Goal: Information Seeking & Learning: Learn about a topic

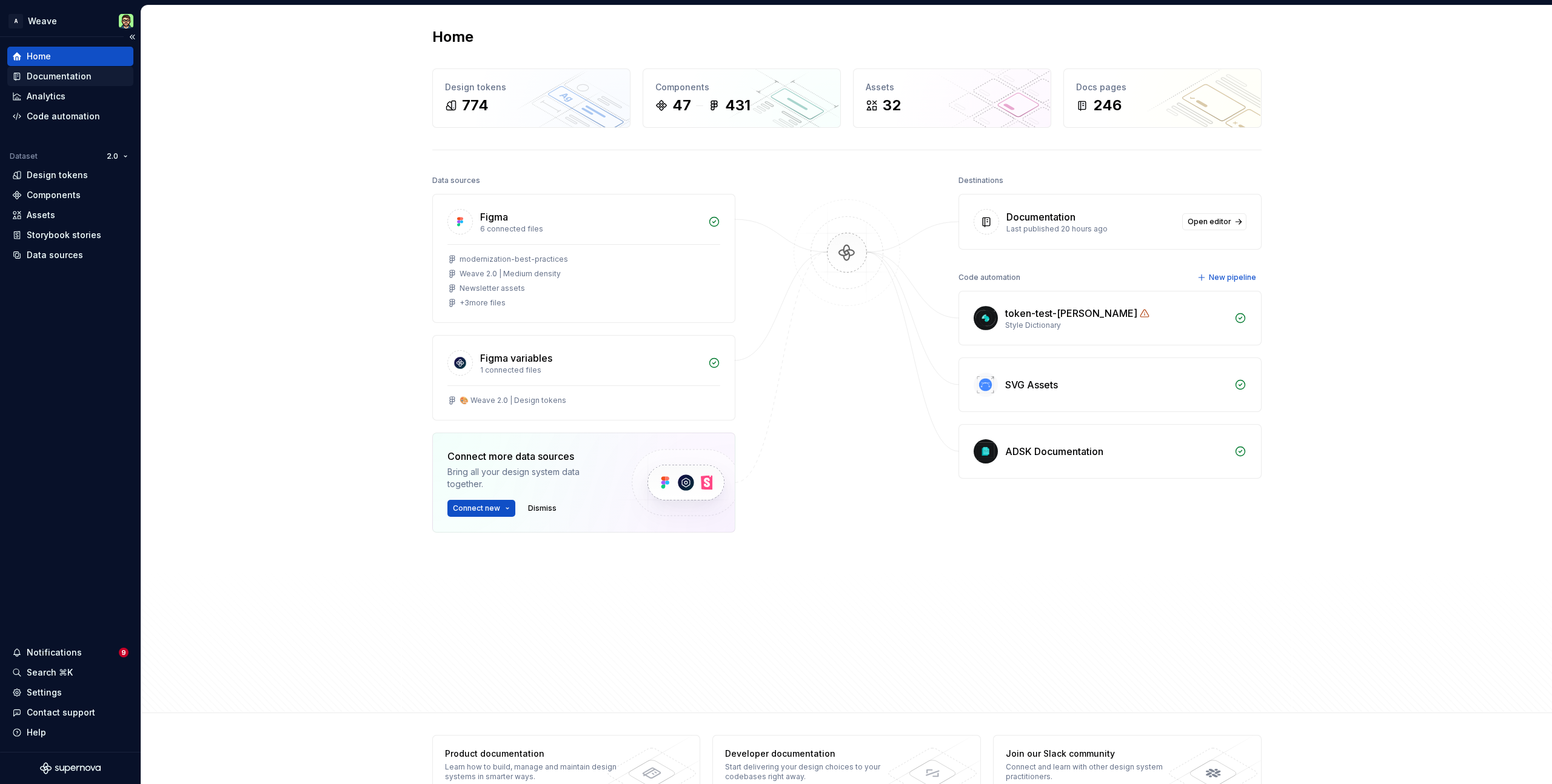
click at [61, 77] on div "Documentation" at bounding box center [59, 77] width 65 height 12
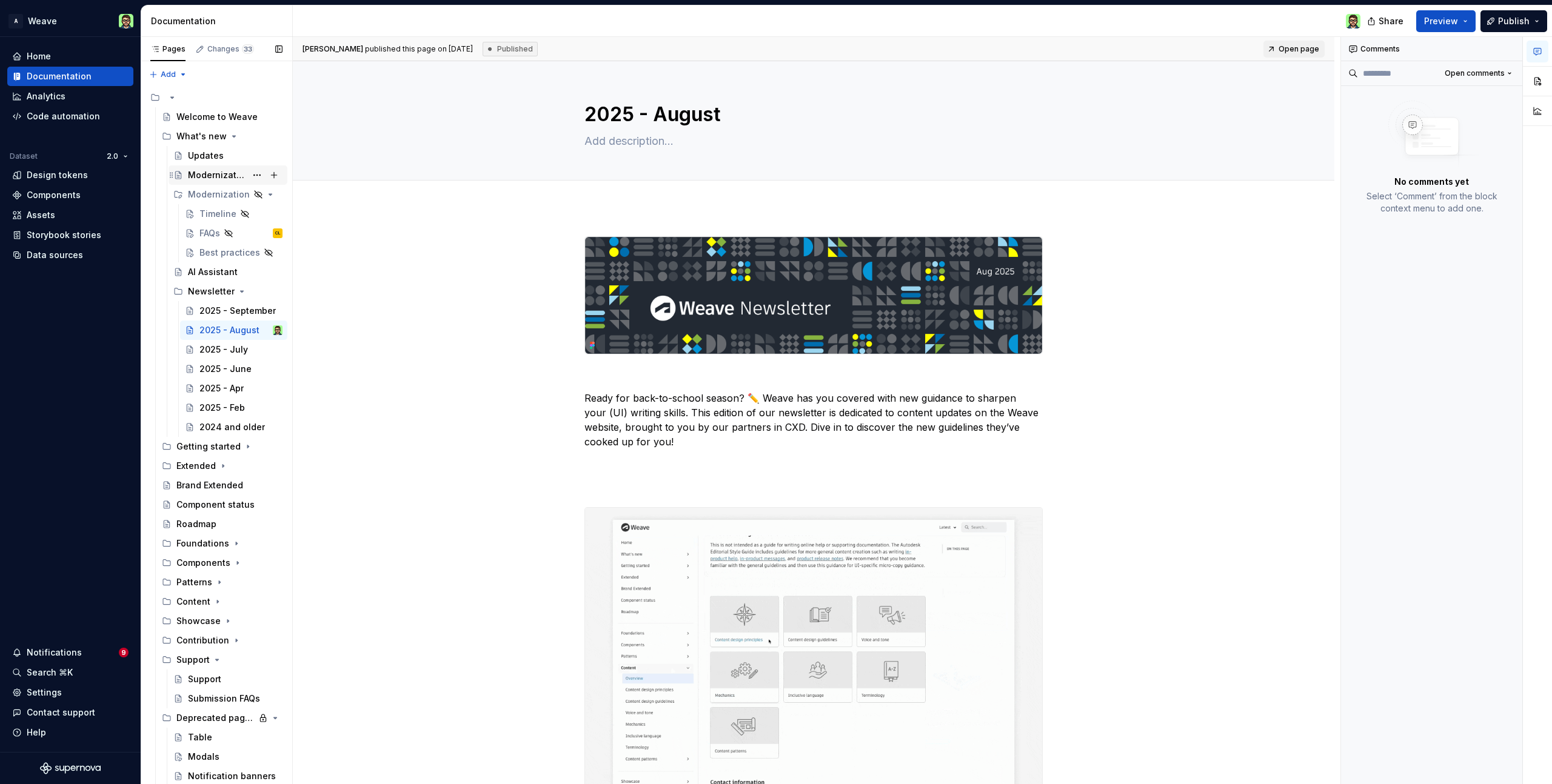
click at [213, 178] on div "Modernization" at bounding box center [217, 175] width 59 height 12
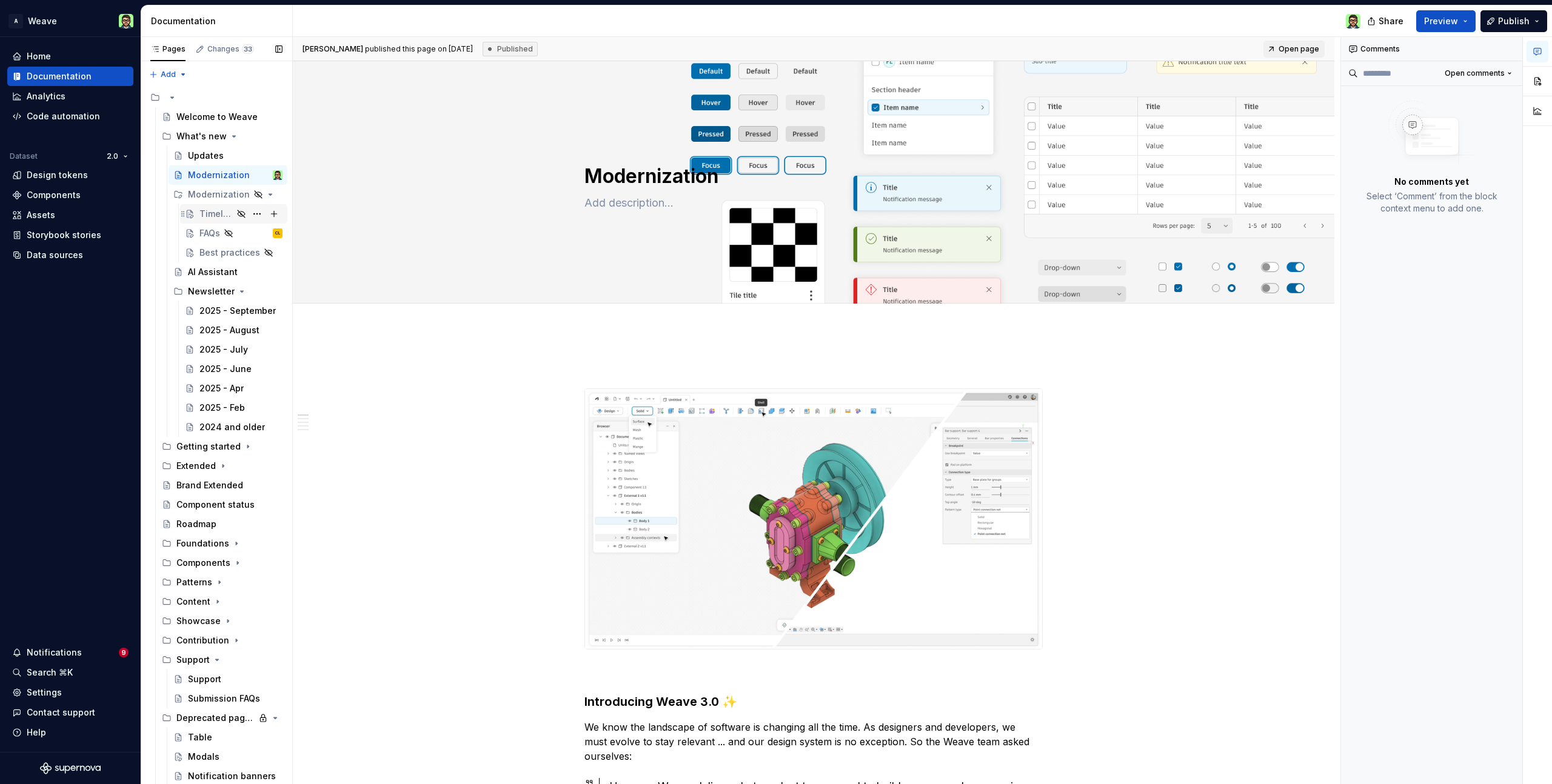
click at [209, 215] on div "Timeline" at bounding box center [216, 214] width 33 height 12
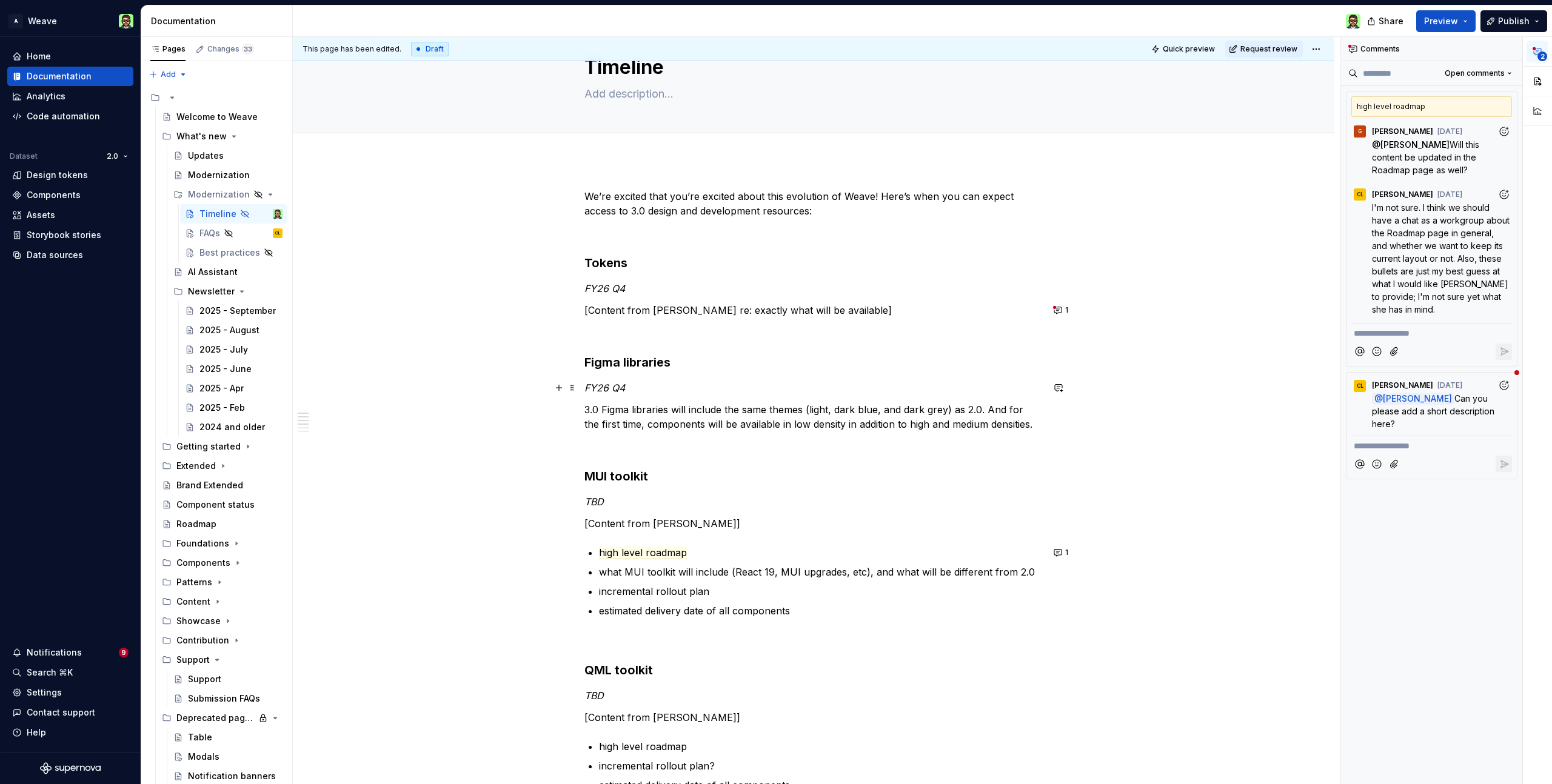
scroll to position [51, 0]
click at [1062, 307] on button "1" at bounding box center [1061, 306] width 24 height 17
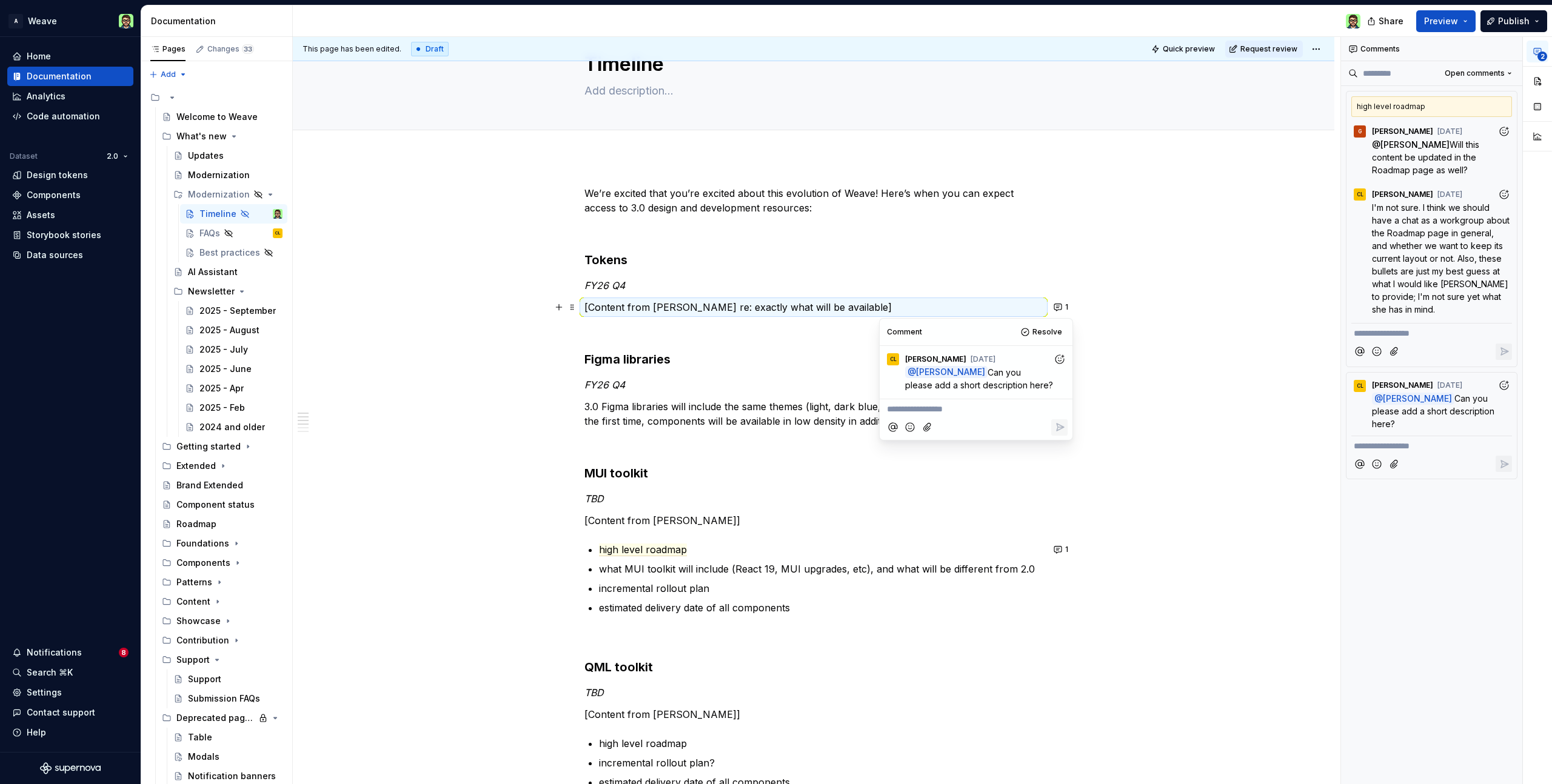
click at [1075, 263] on div "We’re excited that you’re excited about this evolution of Weave! Here’s when yo…" at bounding box center [813, 774] width 1042 height 1234
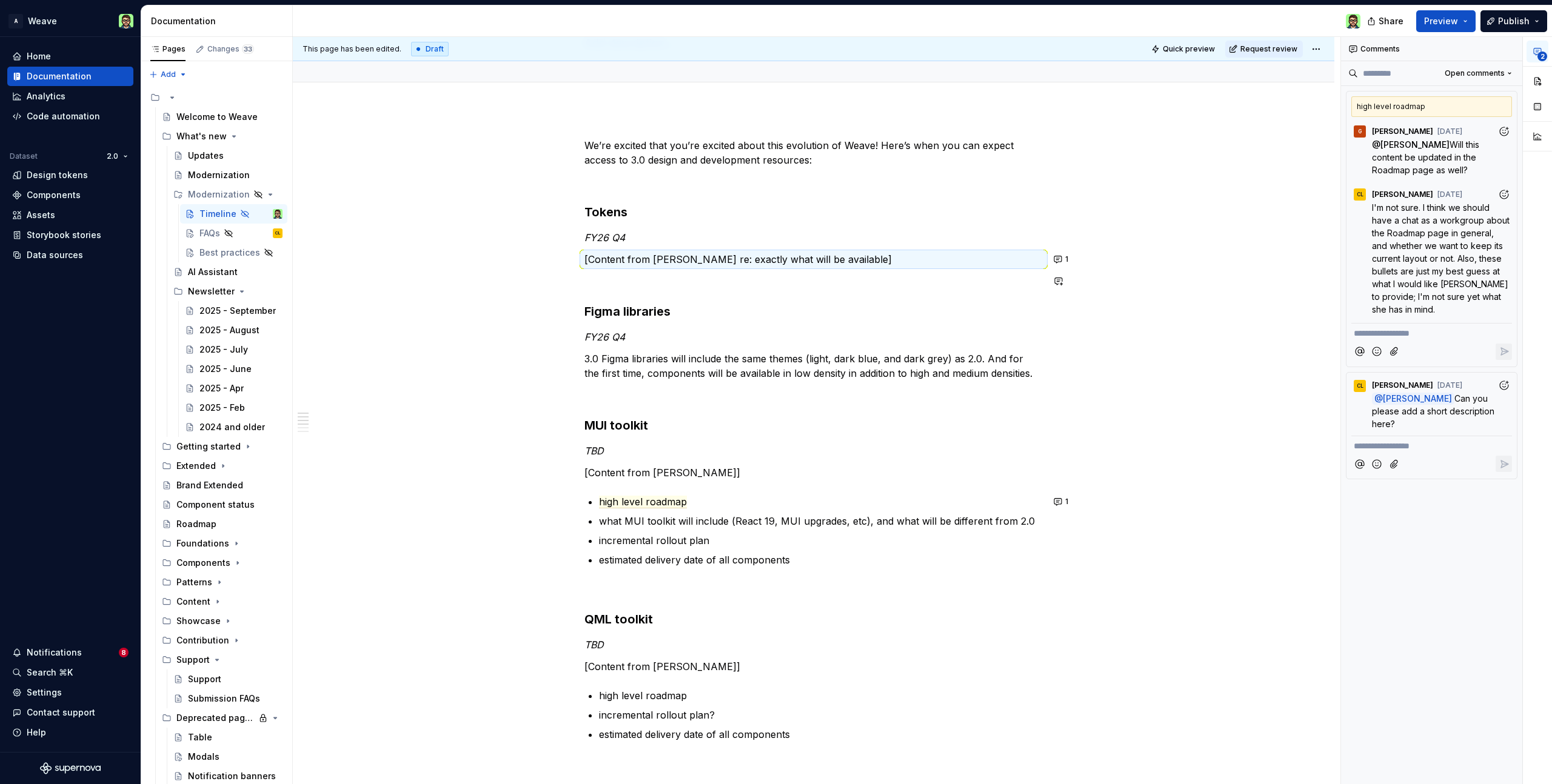
scroll to position [100, 0]
type textarea "*"
click at [1020, 374] on p "3.0 Figma libraries will include the same themes (light, dark blue, and dark gr…" at bounding box center [813, 364] width 459 height 29
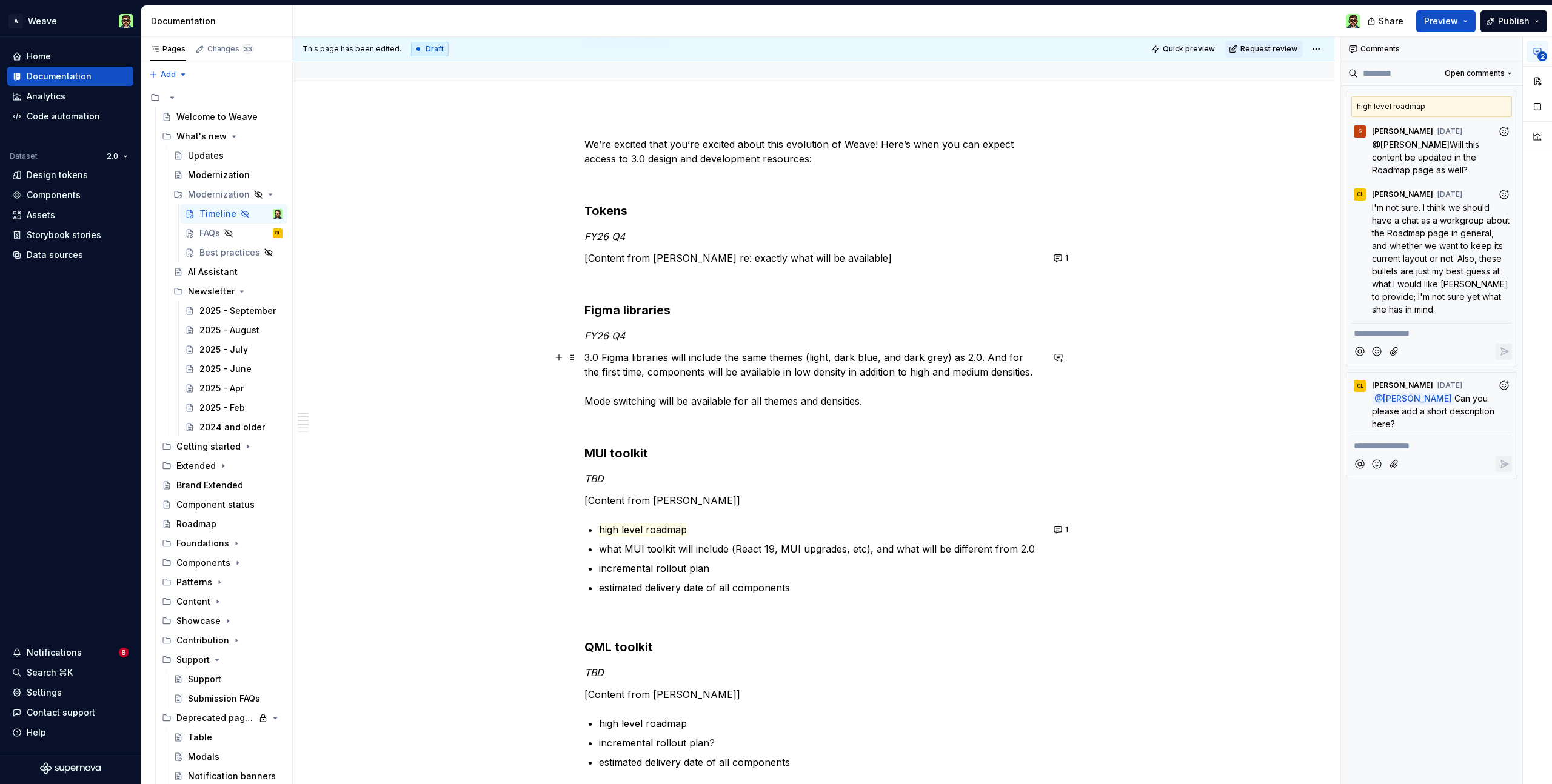
click at [828, 354] on p "3.0 Figma libraries will include the same themes (light, dark blue, and dark gr…" at bounding box center [813, 379] width 459 height 58
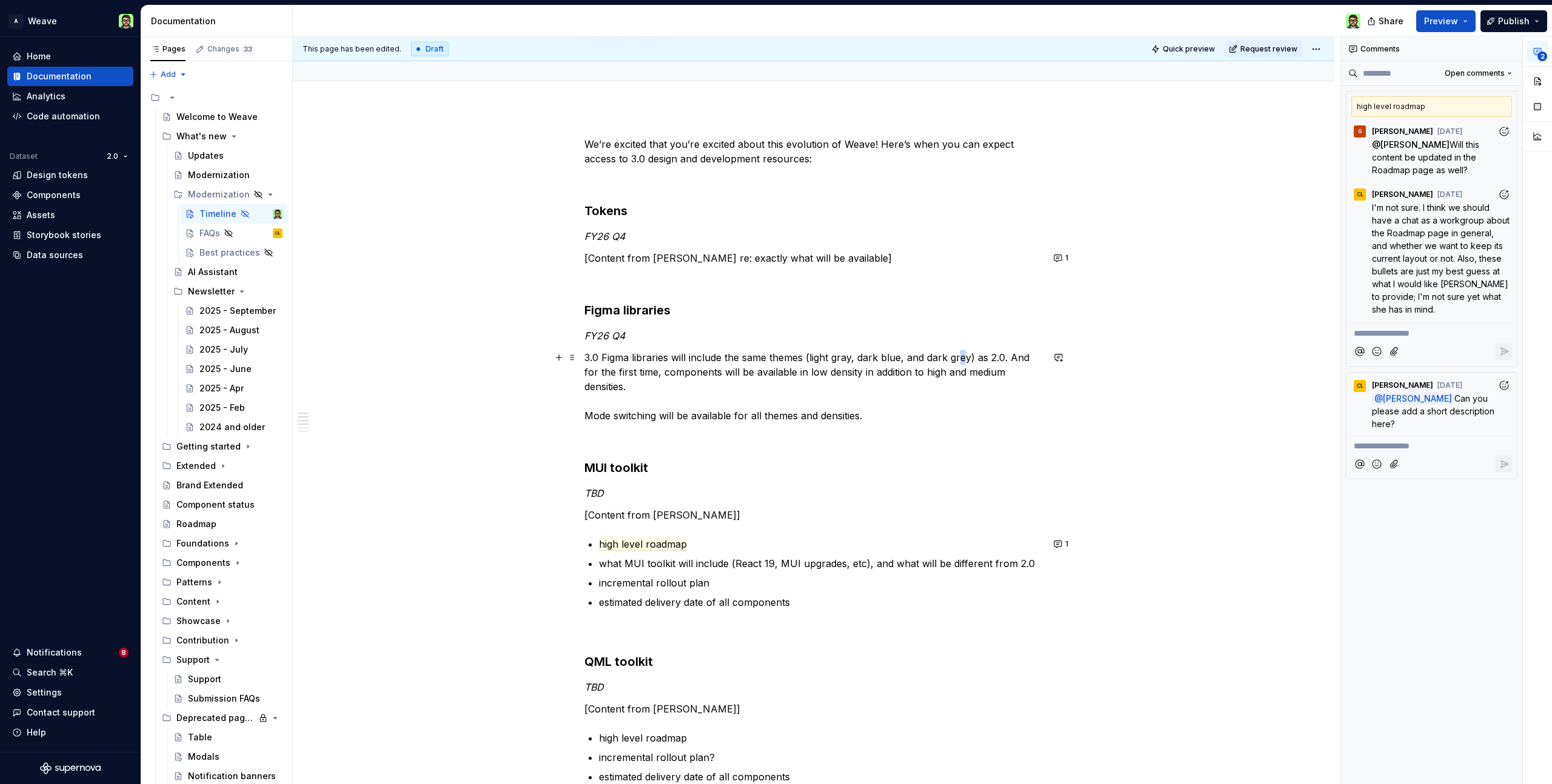
click at [963, 356] on p "3.0 Figma libraries will include the same themes (light gray, dark blue, and da…" at bounding box center [813, 386] width 459 height 72
drag, startPoint x: 981, startPoint y: 342, endPoint x: 989, endPoint y: 334, distance: 11.3
click at [981, 342] on p "FY26 Q4" at bounding box center [813, 335] width 459 height 15
click at [864, 416] on p "3.0 Figma libraries will include the same themes (light gray, dark blue, and da…" at bounding box center [813, 386] width 459 height 72
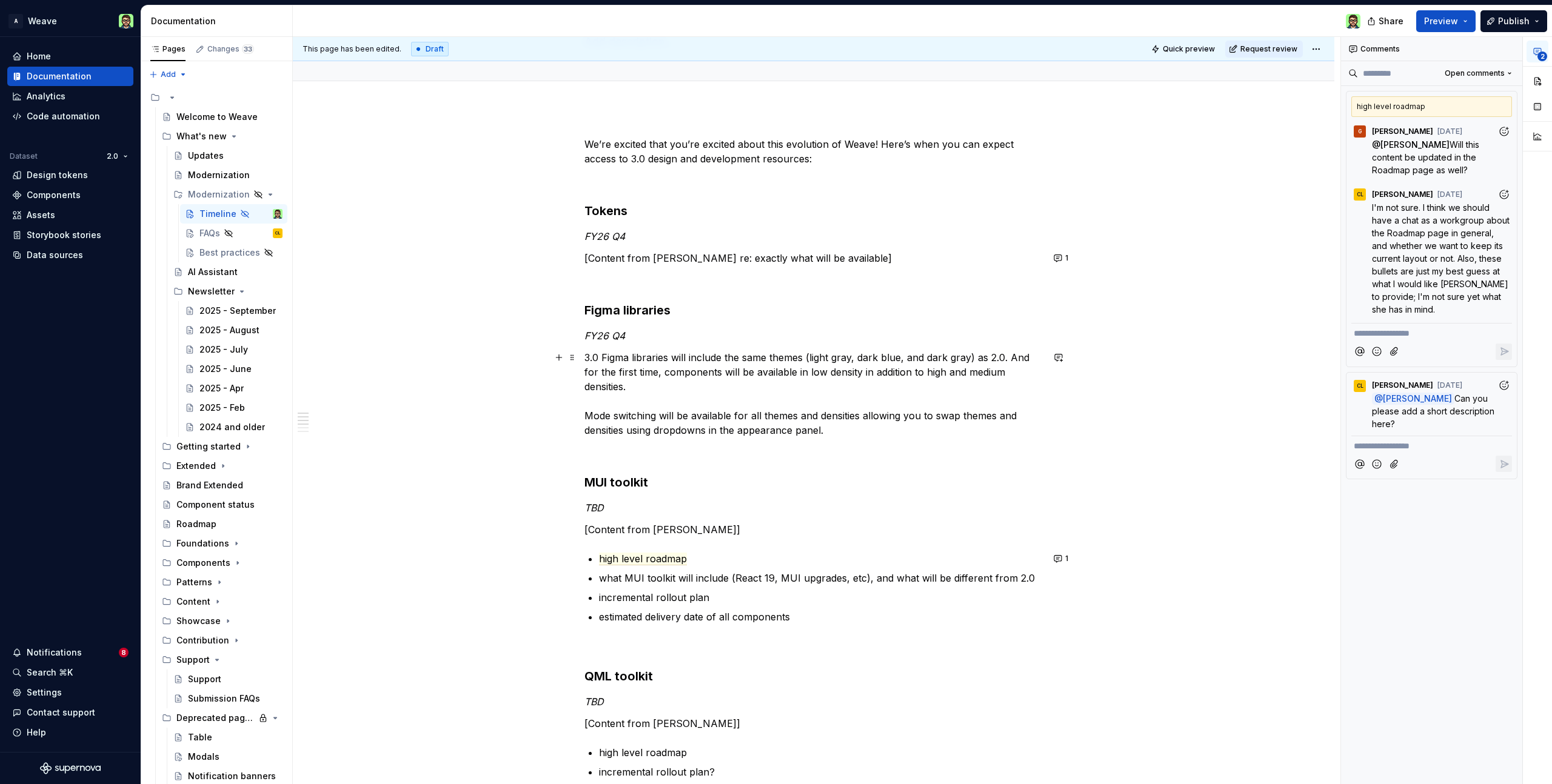
click at [859, 419] on p "3.0 Figma libraries will include the same themes (light gray, dark blue, and da…" at bounding box center [813, 394] width 459 height 87
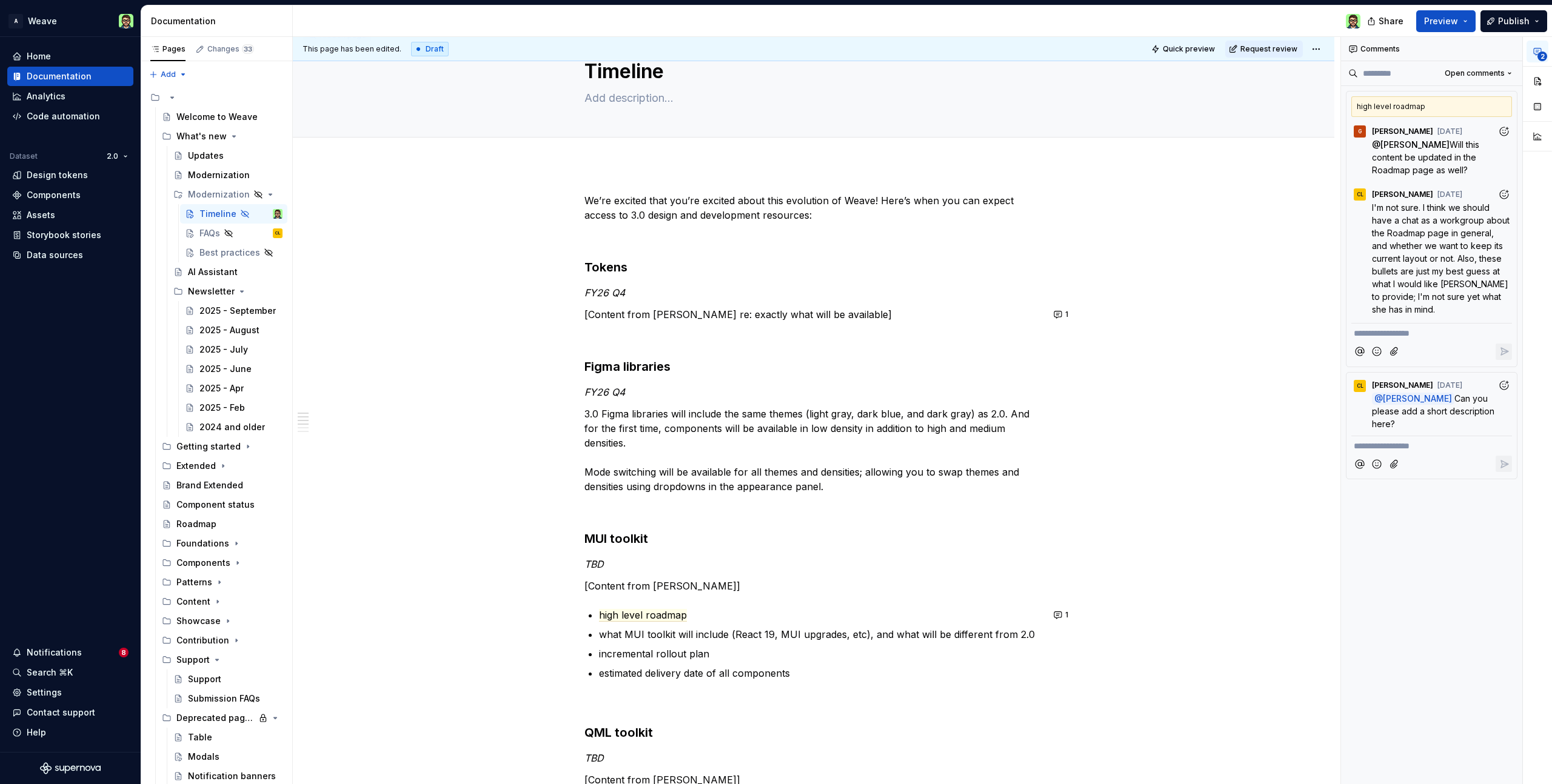
scroll to position [36, 0]
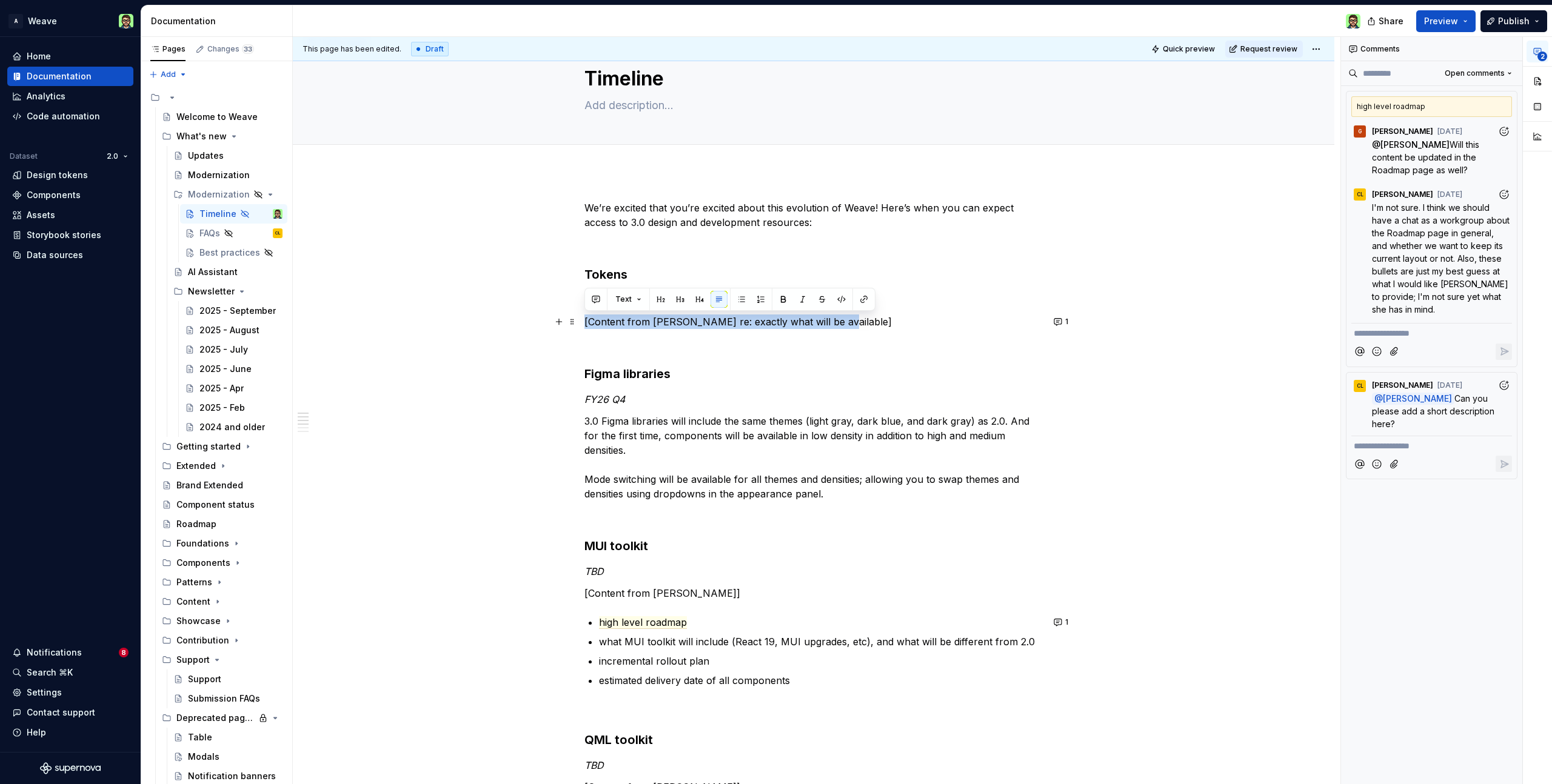
drag, startPoint x: 840, startPoint y: 322, endPoint x: 592, endPoint y: 315, distance: 248.1
click at [584, 318] on p "[Content from [PERSON_NAME] re: exactly what will be available]" at bounding box center [813, 321] width 459 height 15
click at [844, 239] on p at bounding box center [813, 244] width 459 height 15
click at [625, 320] on p "[Content from [PERSON_NAME] re: exactly what will be available]" at bounding box center [813, 321] width 459 height 15
drag, startPoint x: 830, startPoint y: 320, endPoint x: 588, endPoint y: 313, distance: 242.1
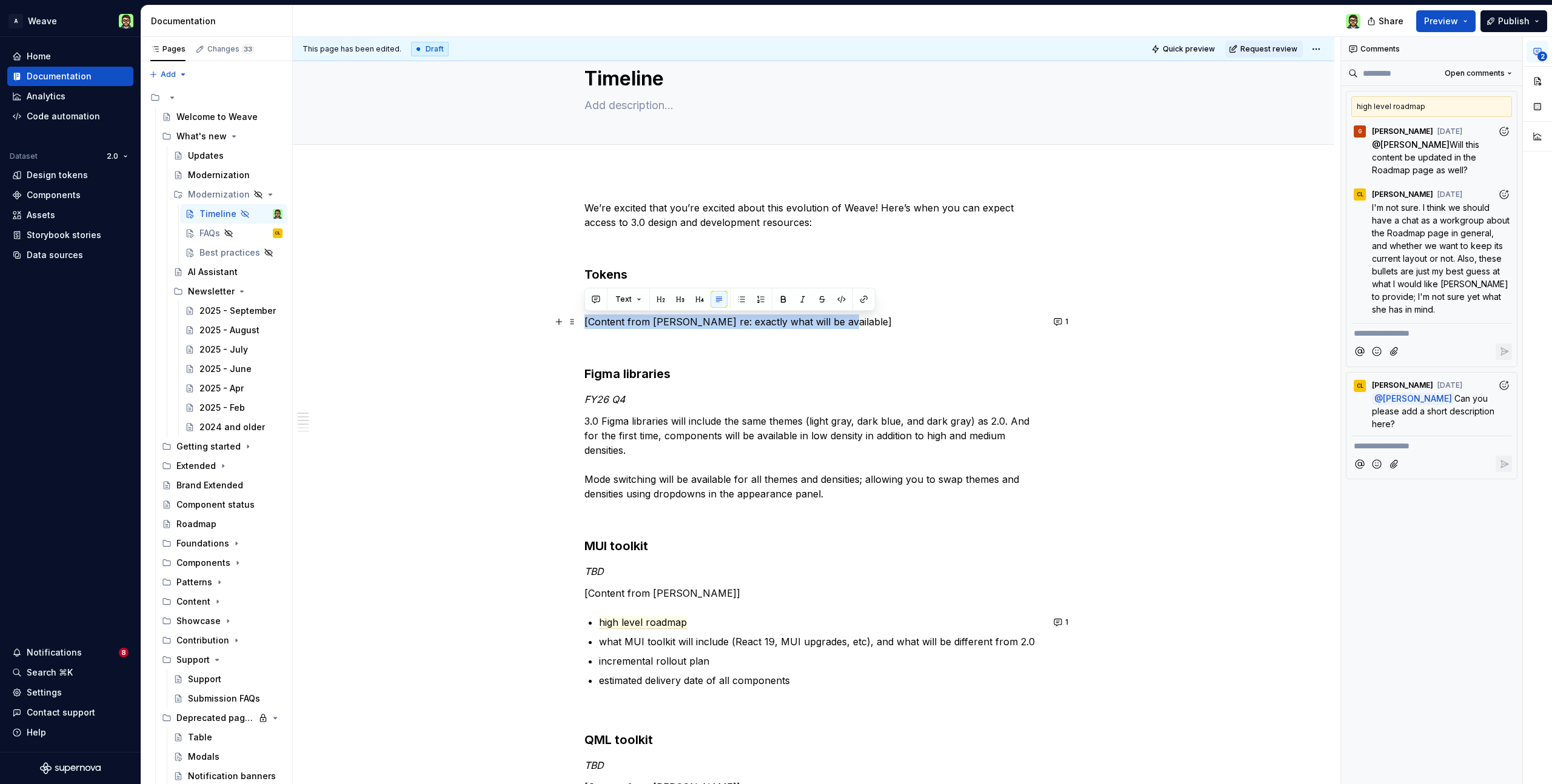
drag, startPoint x: 623, startPoint y: 322, endPoint x: 579, endPoint y: 320, distance: 44.0
click at [792, 324] on p "New generic and semantic variables libraries." at bounding box center [813, 321] width 459 height 15
drag, startPoint x: 788, startPoint y: 321, endPoint x: 797, endPoint y: 320, distance: 9.1
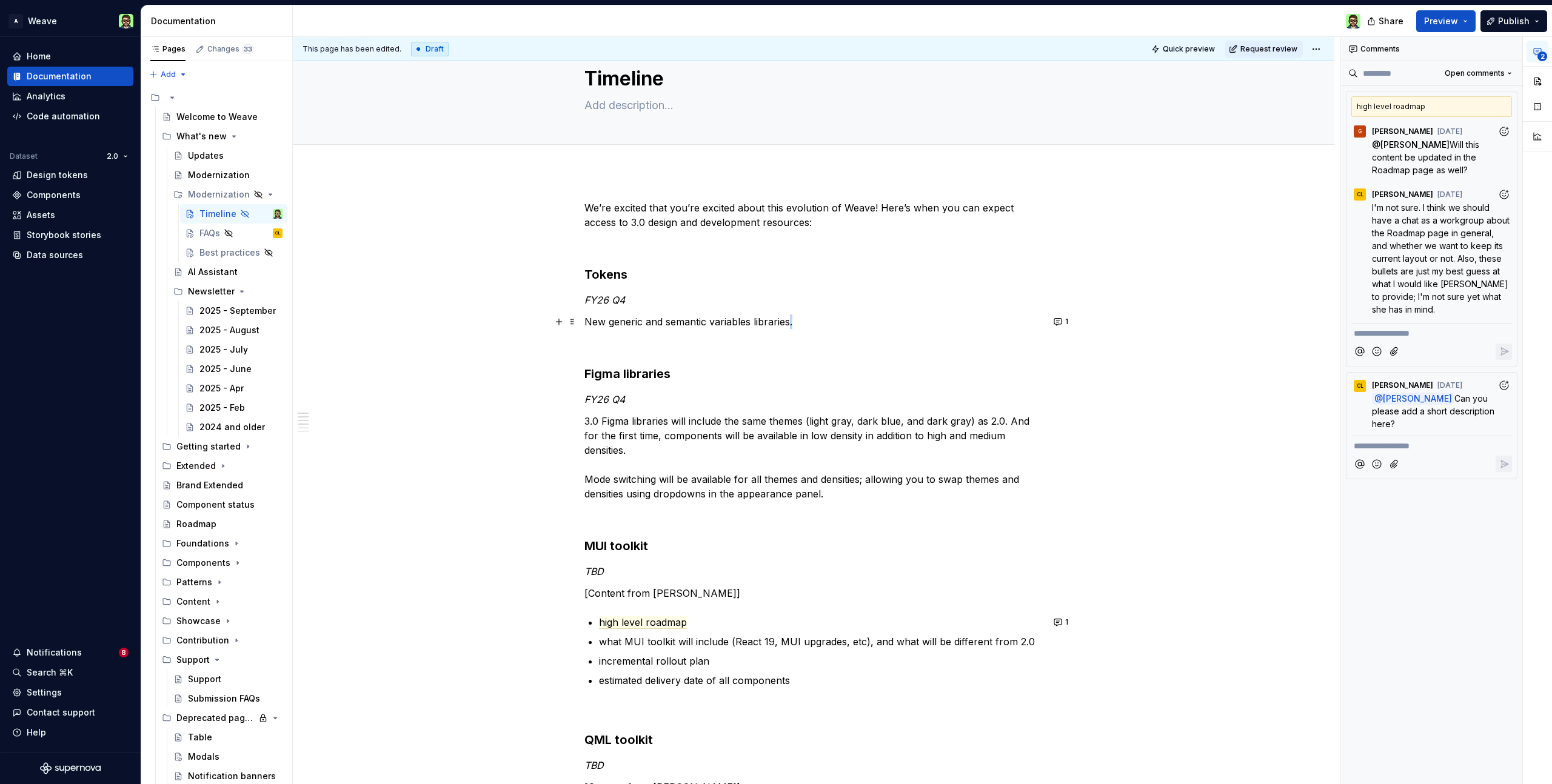
click at [797, 320] on p "New generic and semantic variables libraries." at bounding box center [813, 321] width 459 height 15
click at [798, 321] on p "New generic and semantic variables libraries. Generic colors" at bounding box center [813, 321] width 459 height 15
drag, startPoint x: 865, startPoint y: 323, endPoint x: 871, endPoint y: 316, distance: 9.2
click at [865, 323] on p "New generic and semantic variables libraries. Generic colors" at bounding box center [813, 321] width 459 height 15
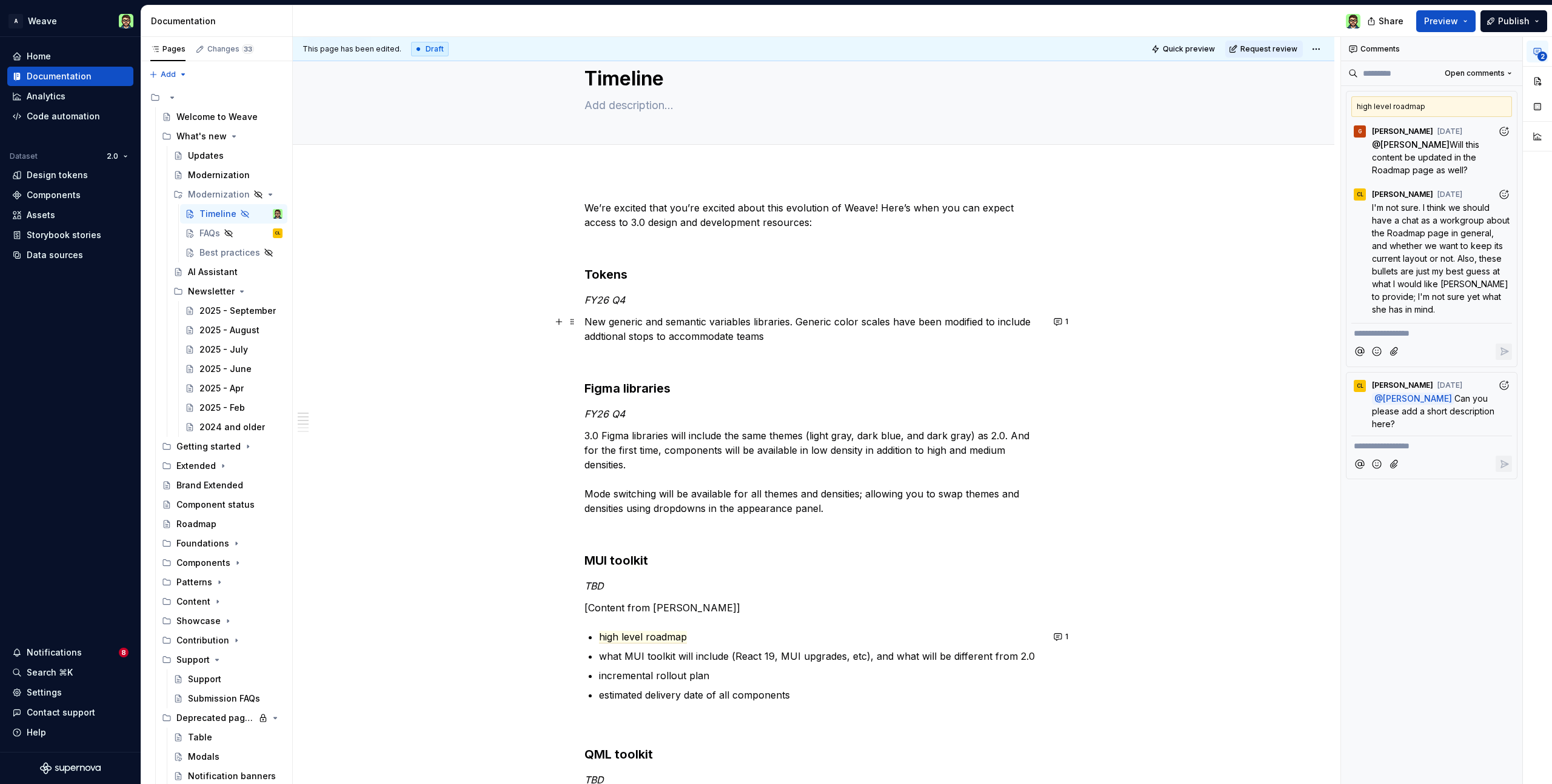
click at [668, 338] on p "New generic and semantic variables libraries. Generic color scales have been mo…" at bounding box center [813, 328] width 459 height 29
click at [798, 336] on p "New generic and semantic variables libraries. Generic color scales have been mo…" at bounding box center [813, 328] width 459 height 29
drag, startPoint x: 943, startPoint y: 320, endPoint x: 980, endPoint y: 317, distance: 37.1
click at [983, 321] on p "New generic and semantic variables libraries. Generic color scales have been mo…" at bounding box center [813, 328] width 459 height 29
click at [899, 337] on p "New generic and semantic variables libraries. Generic color scales have been up…" at bounding box center [813, 328] width 459 height 29
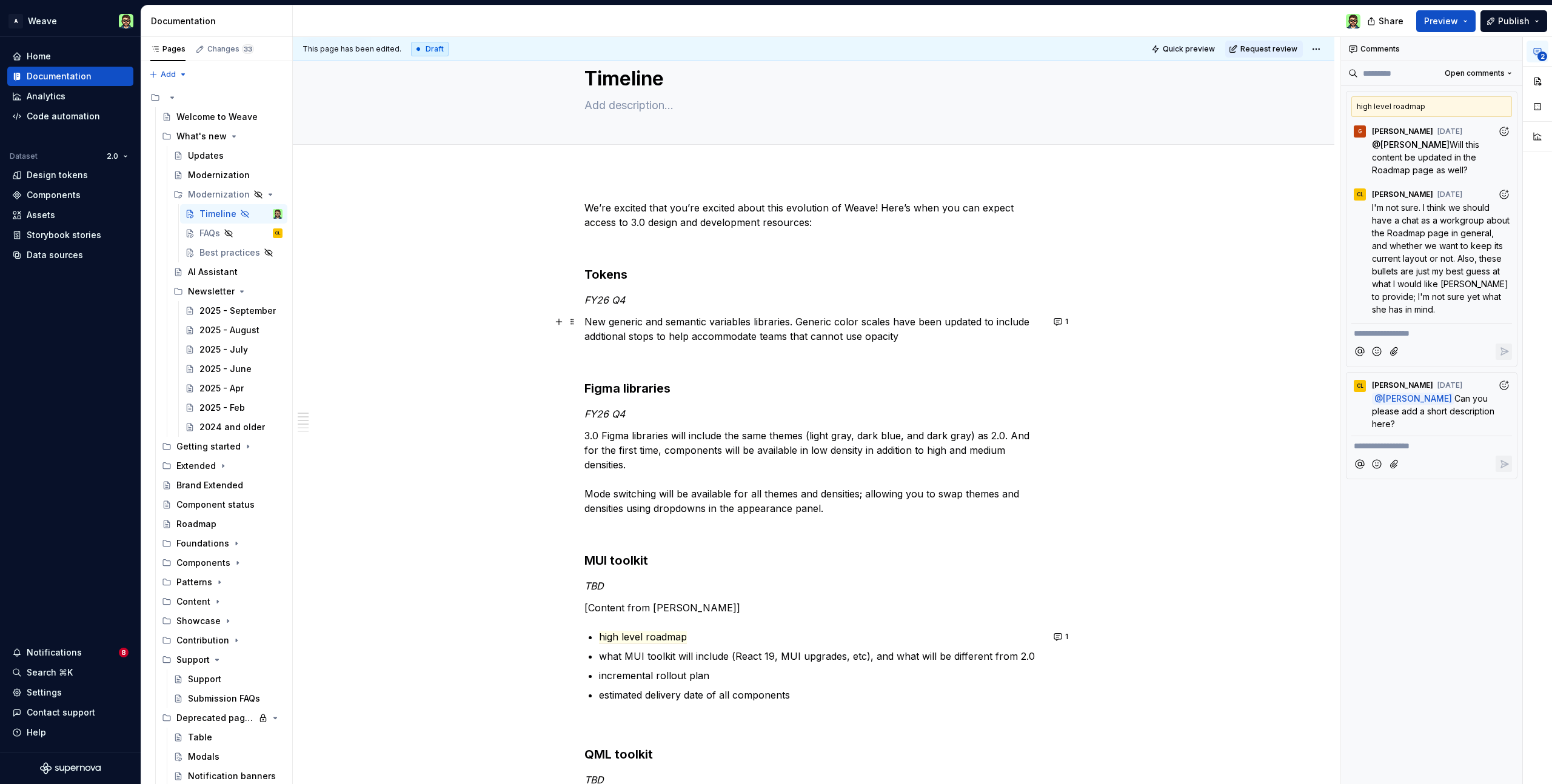
drag, startPoint x: 667, startPoint y: 338, endPoint x: 666, endPoint y: 329, distance: 9.1
click at [667, 338] on p "New generic and semantic variables libraries. Generic color scales have been up…" at bounding box center [813, 328] width 459 height 29
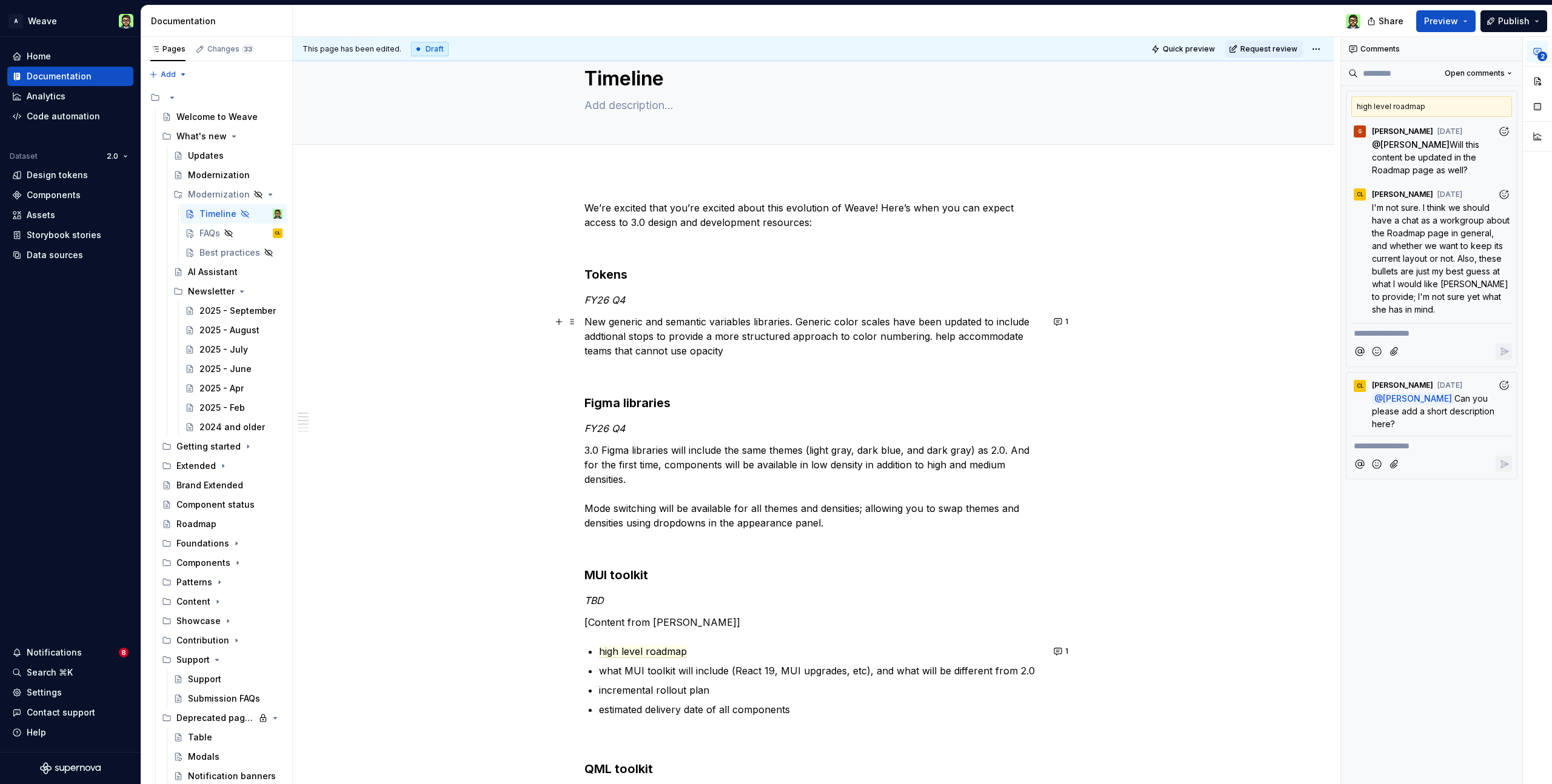
click at [790, 337] on p "New generic and semantic variables libraries. Generic color scales have been up…" at bounding box center [813, 336] width 459 height 44
drag, startPoint x: 898, startPoint y: 337, endPoint x: 910, endPoint y: 336, distance: 12.0
click at [906, 337] on p "New generic and semantic variables libraries. Generic color scales have been up…" at bounding box center [813, 336] width 459 height 44
click at [939, 338] on p "New generic and semantic variables libraries. Generic color scales have been up…" at bounding box center [813, 336] width 459 height 44
drag, startPoint x: 898, startPoint y: 336, endPoint x: 985, endPoint y: 336, distance: 87.0
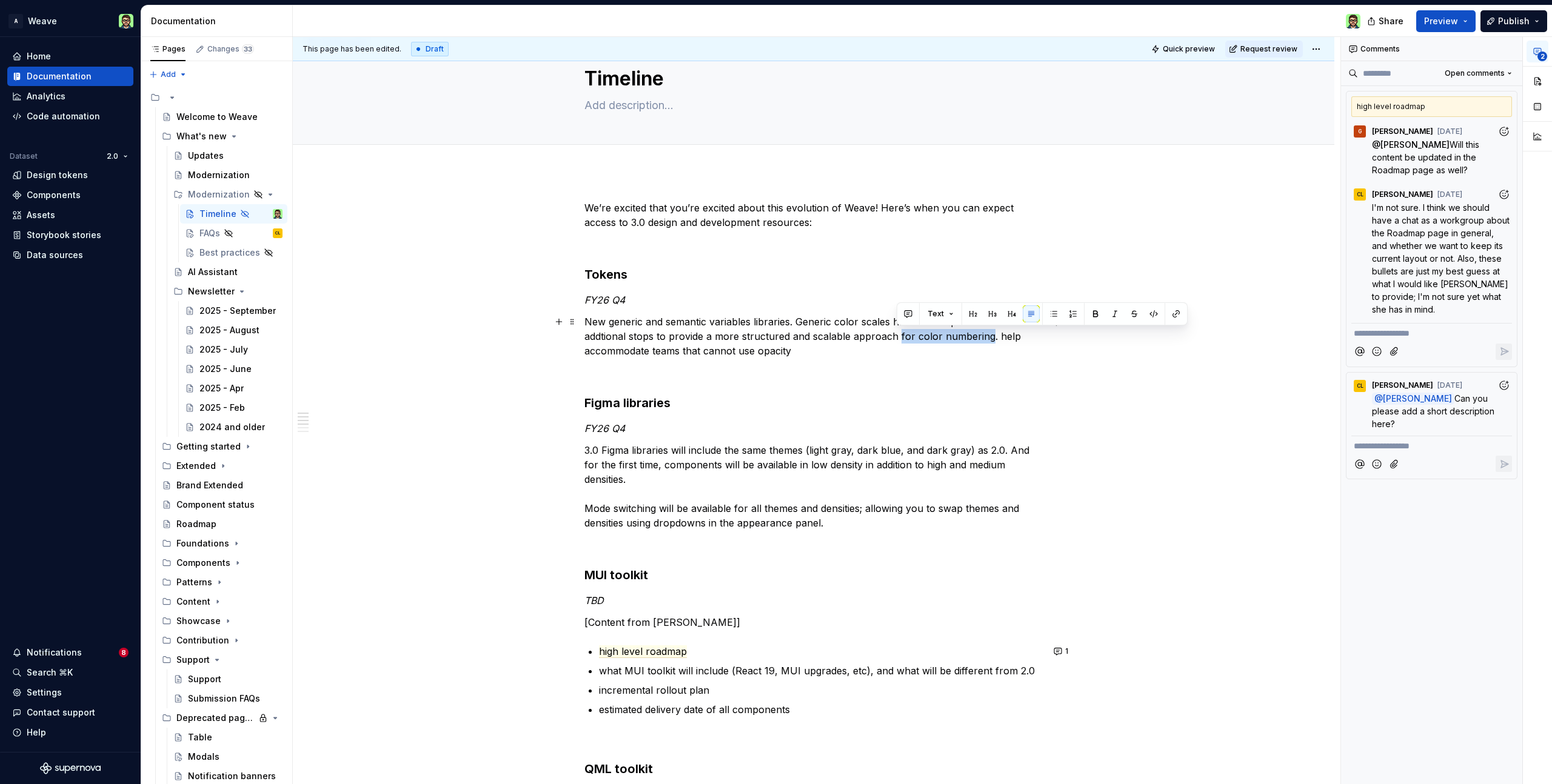
click at [986, 337] on p "New generic and semantic variables libraries. Generic color scales have been up…" at bounding box center [813, 336] width 459 height 44
click at [979, 252] on div "We’re excited that you’re excited about this evolution of Weave! Here’s when yo…" at bounding box center [813, 722] width 459 height 1042
click at [911, 338] on p "New generic and semantic variables libraries. Generic color scales have been up…" at bounding box center [813, 336] width 459 height 44
click at [585, 350] on p "New generic and semantic variables libraries. Generic color scales have been up…" at bounding box center [813, 336] width 459 height 44
click at [928, 351] on p "New generic and semantic variables libraries. Generic color scales have been up…" at bounding box center [813, 336] width 459 height 44
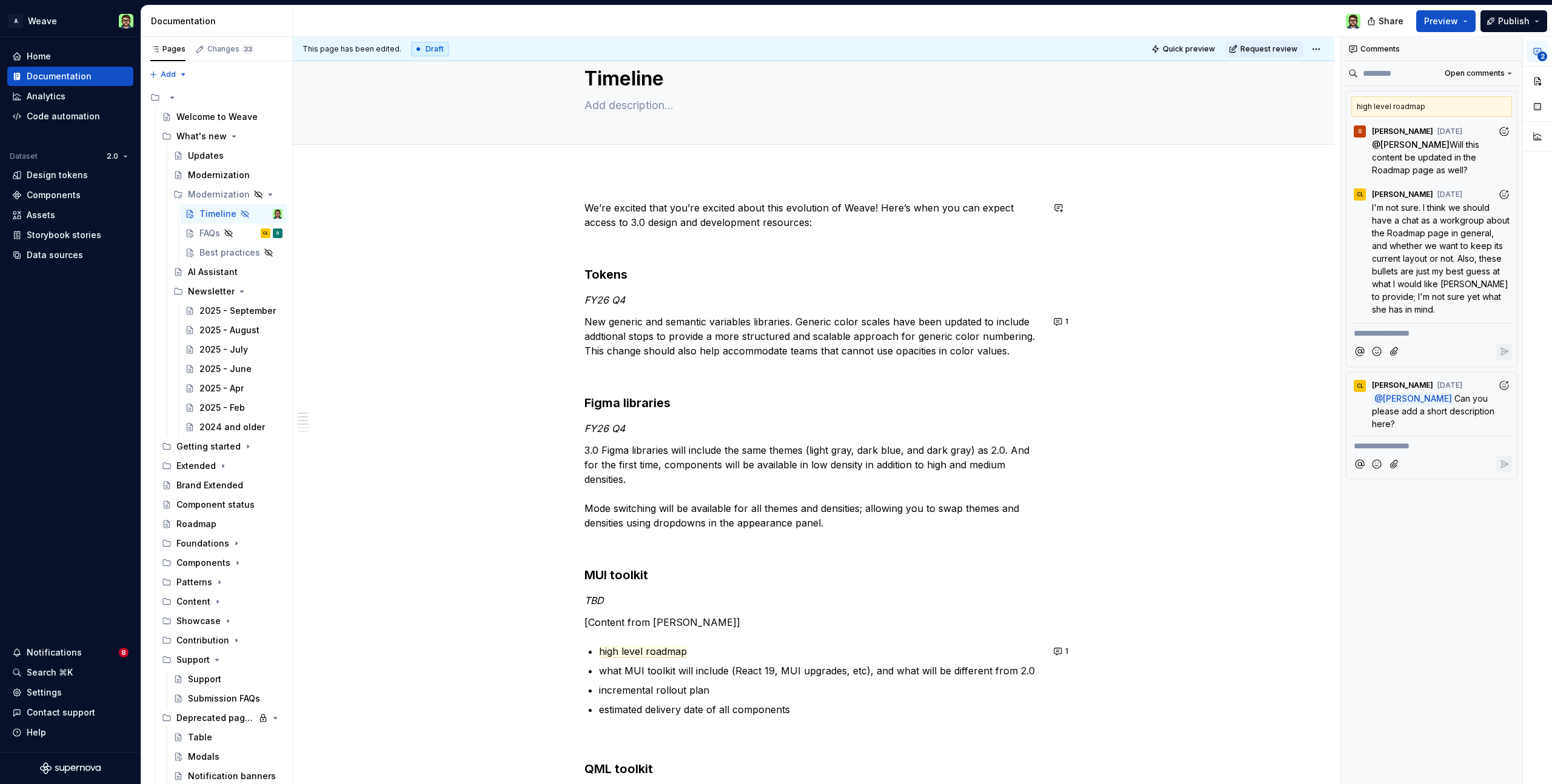
scroll to position [38, 0]
drag, startPoint x: 709, startPoint y: 319, endPoint x: 786, endPoint y: 316, distance: 77.1
click at [789, 319] on p "New generic and semantic variables libraries. Generic color scales have been up…" at bounding box center [813, 334] width 459 height 44
drag, startPoint x: 748, startPoint y: 318, endPoint x: 742, endPoint y: 313, distance: 7.8
click at [747, 318] on p "New generic and semantic tokens. Generic color scales have been updated to incl…" at bounding box center [813, 334] width 459 height 44
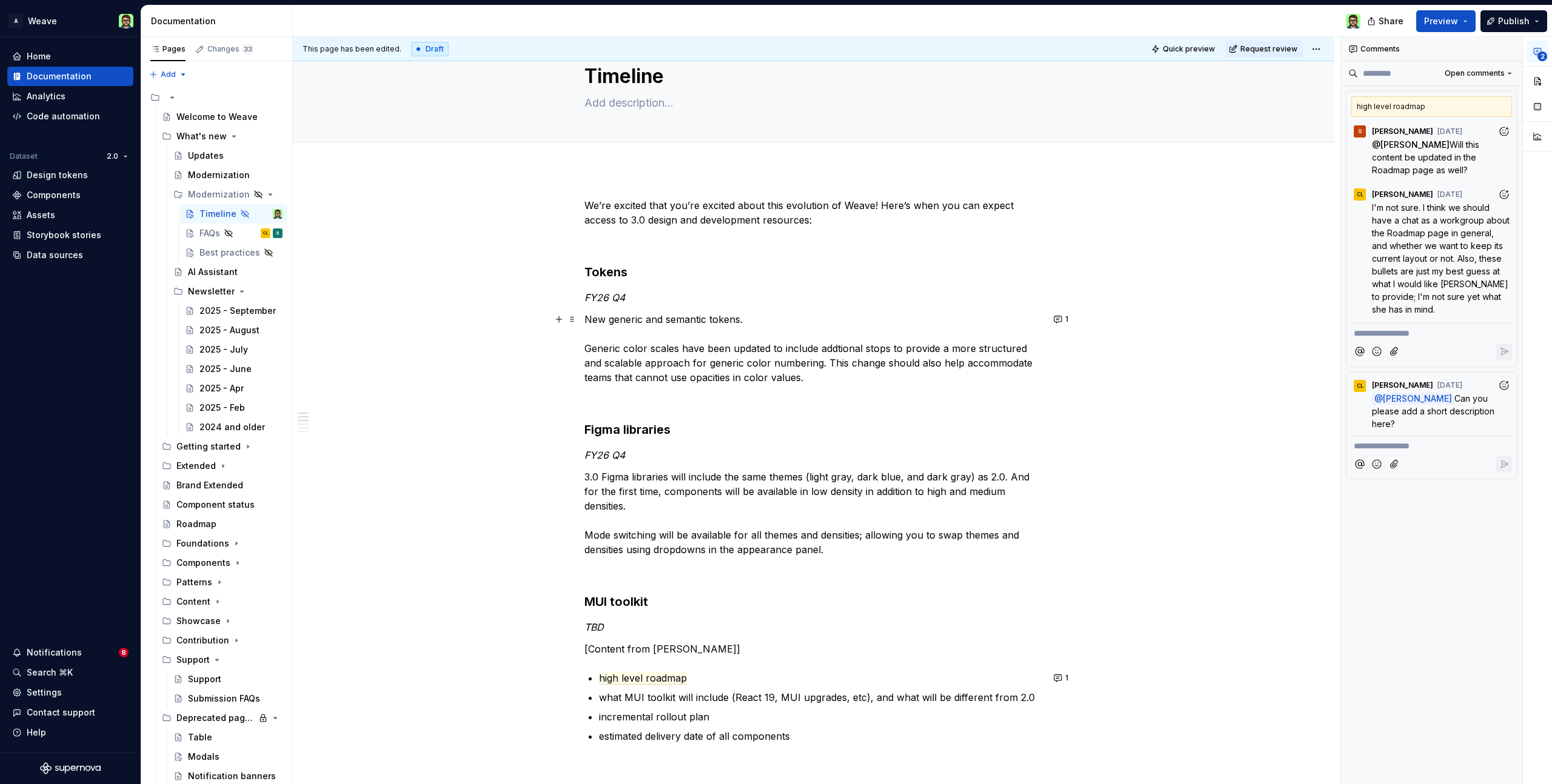
drag, startPoint x: 818, startPoint y: 364, endPoint x: 831, endPoint y: 342, distance: 25.6
click at [816, 365] on p "New generic and semantic tokens. Generic color scales have been updated to incl…" at bounding box center [813, 348] width 459 height 72
click at [805, 380] on p "New generic and semantic tokens. Generic color scales have been updated to incl…" at bounding box center [813, 348] width 459 height 72
drag, startPoint x: 740, startPoint y: 318, endPoint x: 743, endPoint y: 312, distance: 6.7
click at [741, 318] on p "New generic and semantic tokens. Generic color scales have been updated to incl…" at bounding box center [813, 348] width 459 height 72
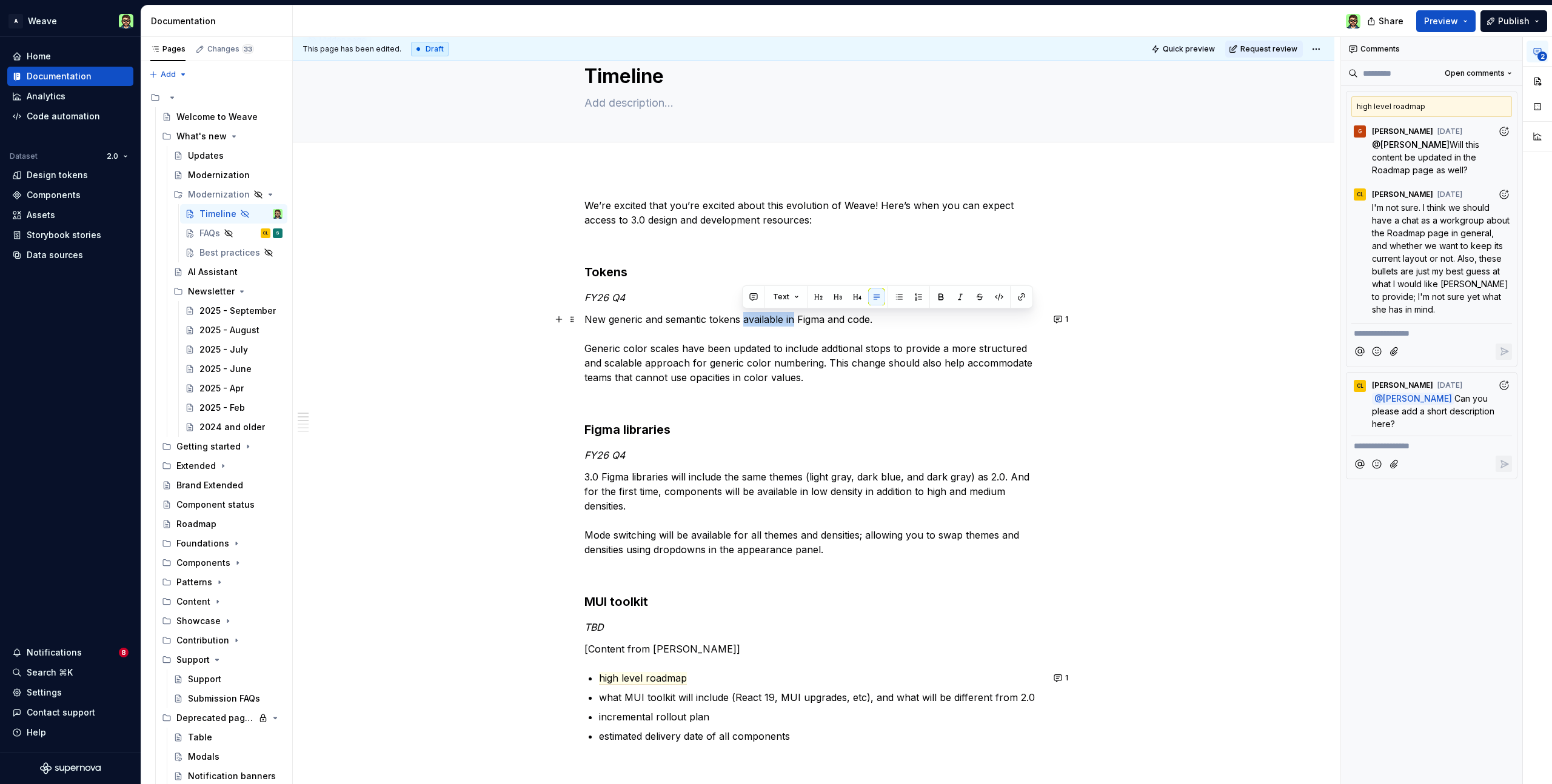
drag, startPoint x: 744, startPoint y: 320, endPoint x: 792, endPoint y: 316, distance: 48.2
click at [794, 319] on p "New generic and semantic tokens available in Figma and code. Generic color scal…" at bounding box center [813, 348] width 459 height 72
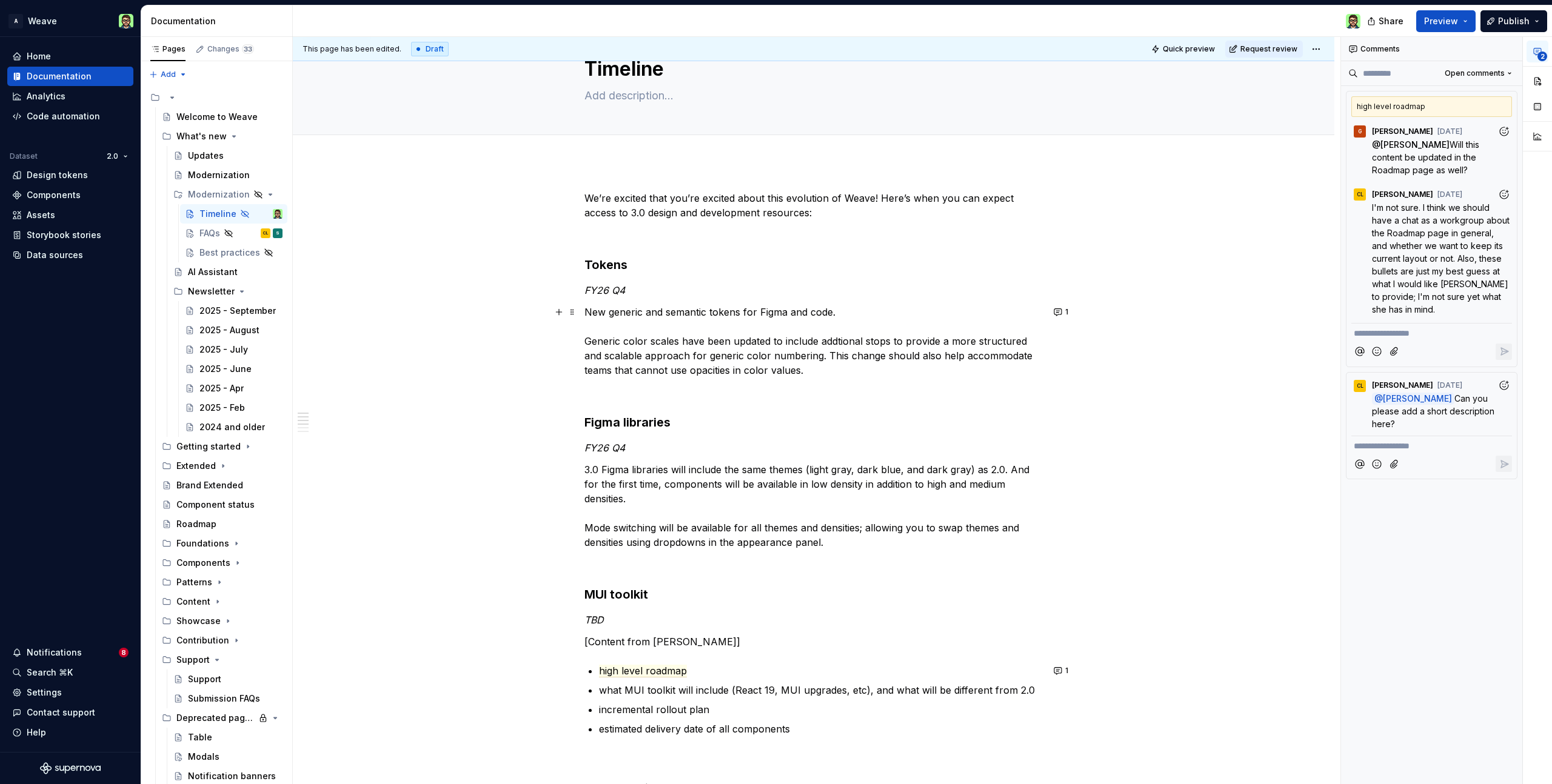
scroll to position [58, 0]
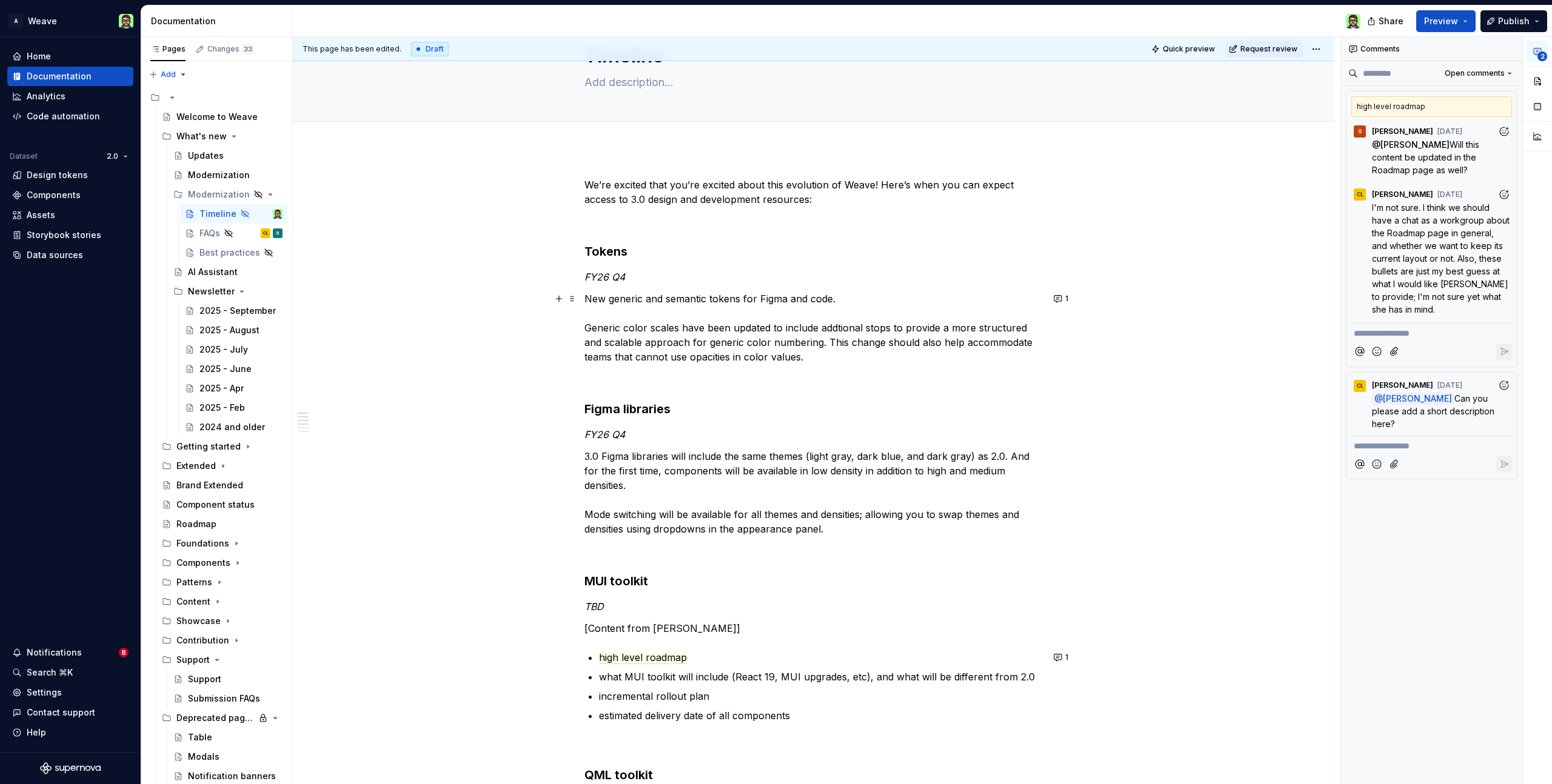
click at [807, 356] on p "New generic and semantic tokens for Figma and code. Generic color scales have b…" at bounding box center [813, 327] width 459 height 72
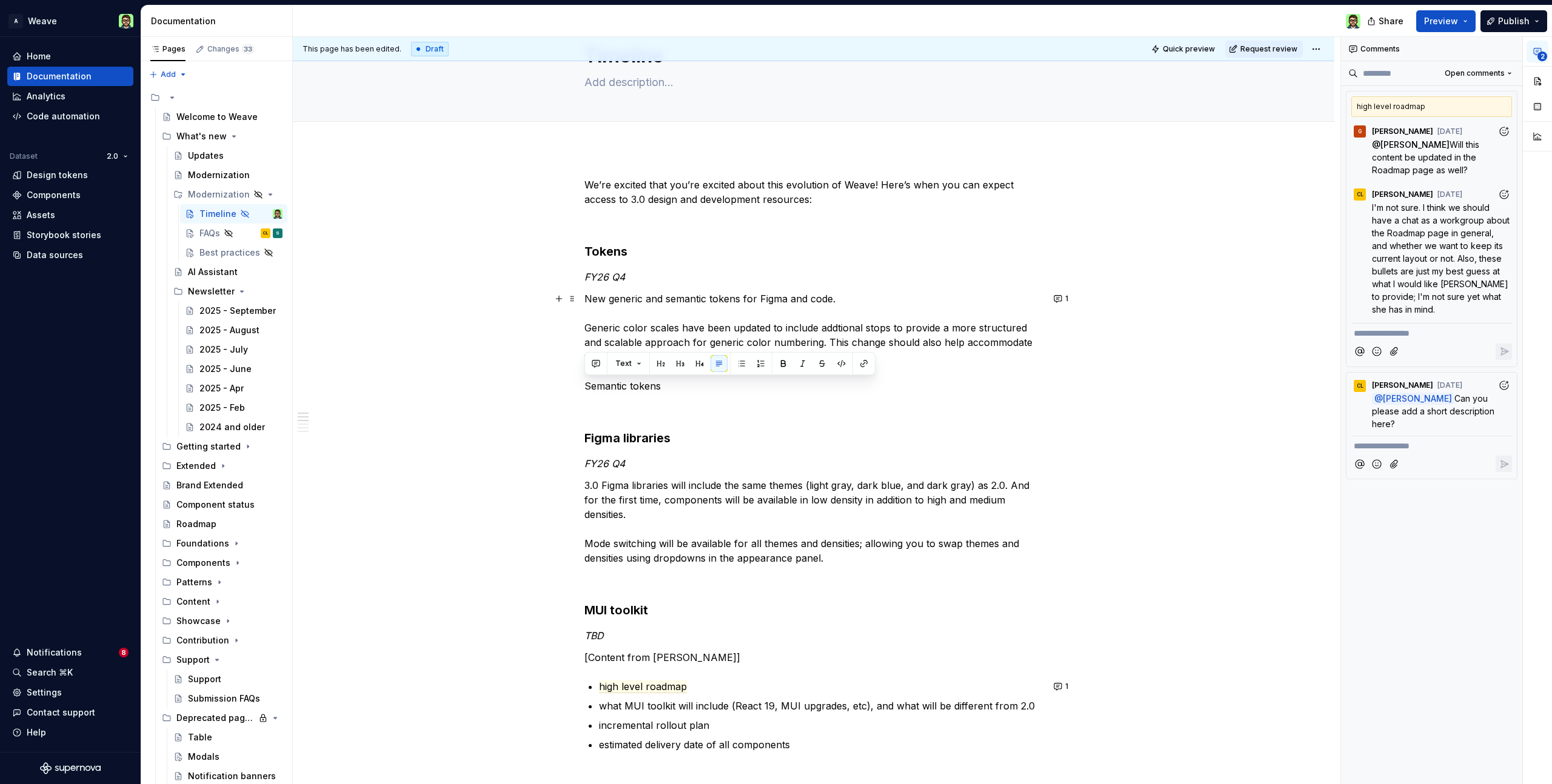
drag, startPoint x: 662, startPoint y: 388, endPoint x: 609, endPoint y: 378, distance: 53.9
click at [689, 403] on p at bounding box center [813, 408] width 459 height 15
drag, startPoint x: 687, startPoint y: 279, endPoint x: 706, endPoint y: 260, distance: 26.9
click at [687, 279] on p "FY26 Q4" at bounding box center [813, 277] width 459 height 15
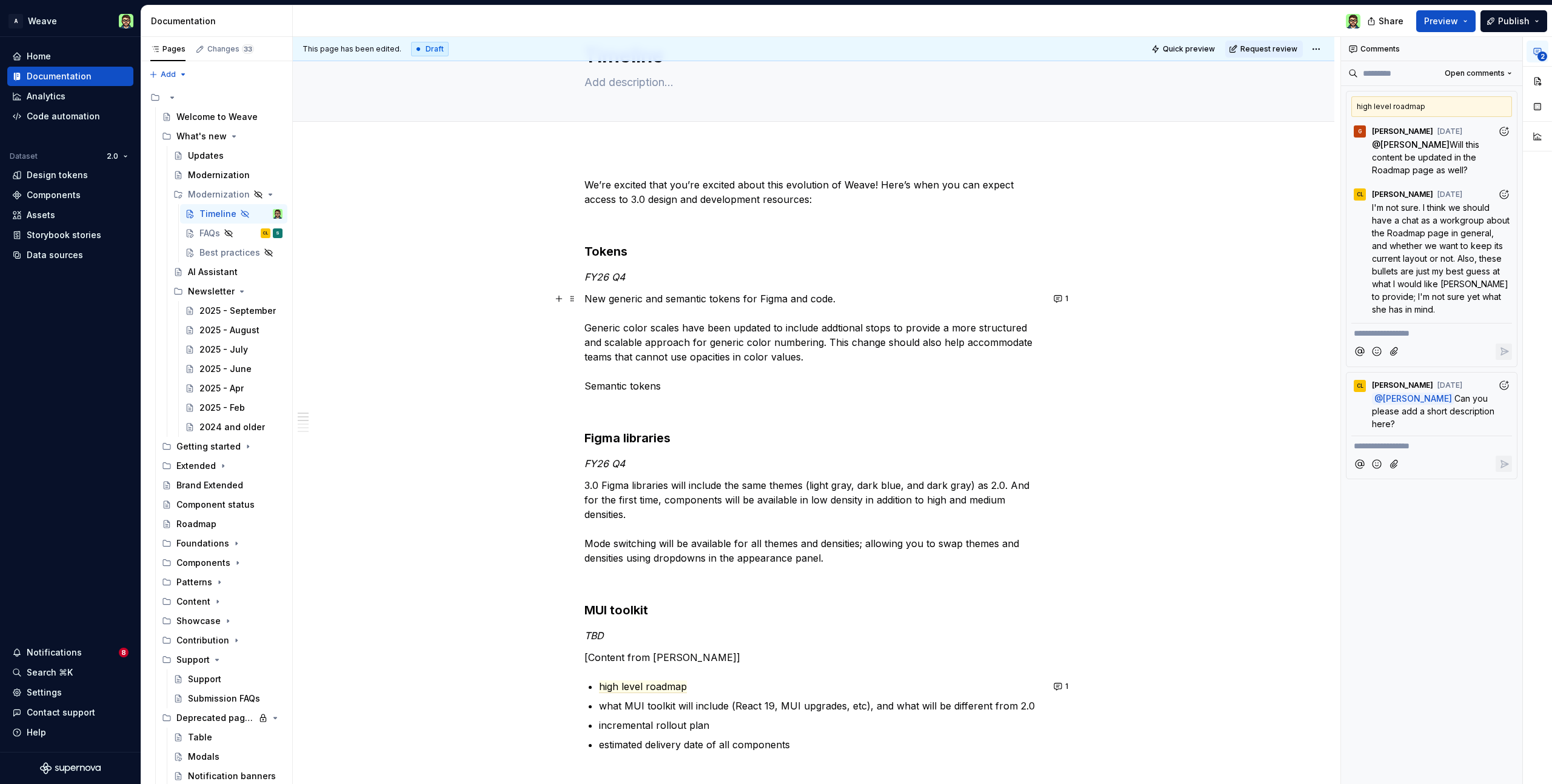
click at [661, 385] on p "New generic and semantic tokens for Figma and code. Generic color scales have b…" at bounding box center [813, 342] width 459 height 102
drag, startPoint x: 656, startPoint y: 388, endPoint x: 804, endPoint y: 388, distance: 148.0
click at [804, 388] on p "New generic and semantic tokens for Figma and code. Generic color scales have b…" at bounding box center [813, 342] width 459 height 102
click at [715, 423] on div "We’re excited that you’re excited about this evolution of Weave! Here’s when yo…" at bounding box center [813, 727] width 459 height 1101
drag, startPoint x: 653, startPoint y: 388, endPoint x: 798, endPoint y: 389, distance: 145.0
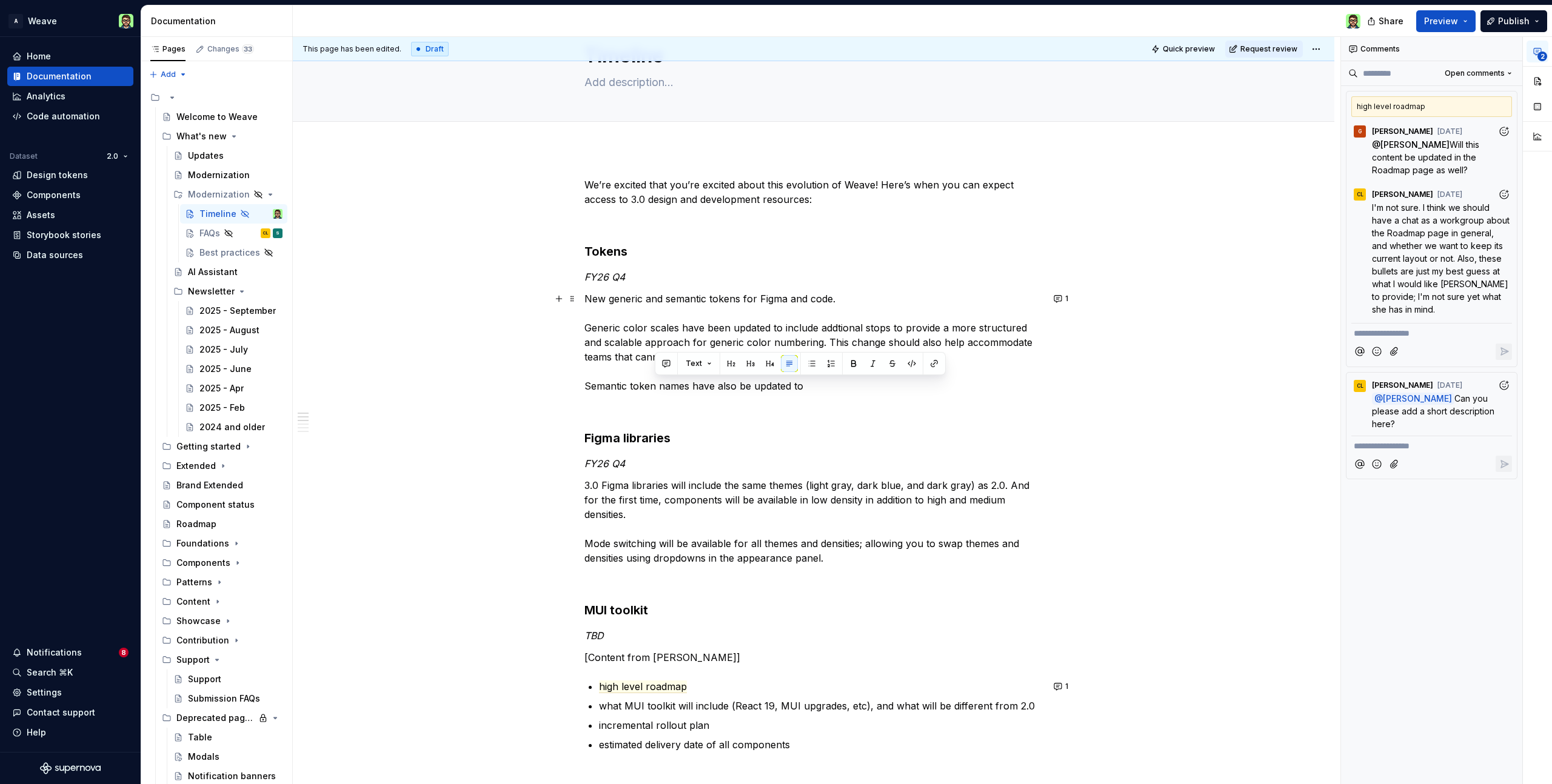
click at [803, 388] on p "New generic and semantic tokens for Figma and code. Generic color scales have b…" at bounding box center [813, 342] width 459 height 102
click at [723, 418] on div "We’re excited that you’re excited about this evolution of Weave! Here’s when yo…" at bounding box center [813, 727] width 459 height 1101
drag, startPoint x: 654, startPoint y: 387, endPoint x: 666, endPoint y: 388, distance: 12.0
click at [654, 387] on p "New generic and semantic tokens for Figma and code. Generic color scales have b…" at bounding box center [813, 342] width 459 height 102
drag, startPoint x: 806, startPoint y: 386, endPoint x: 814, endPoint y: 380, distance: 10.0
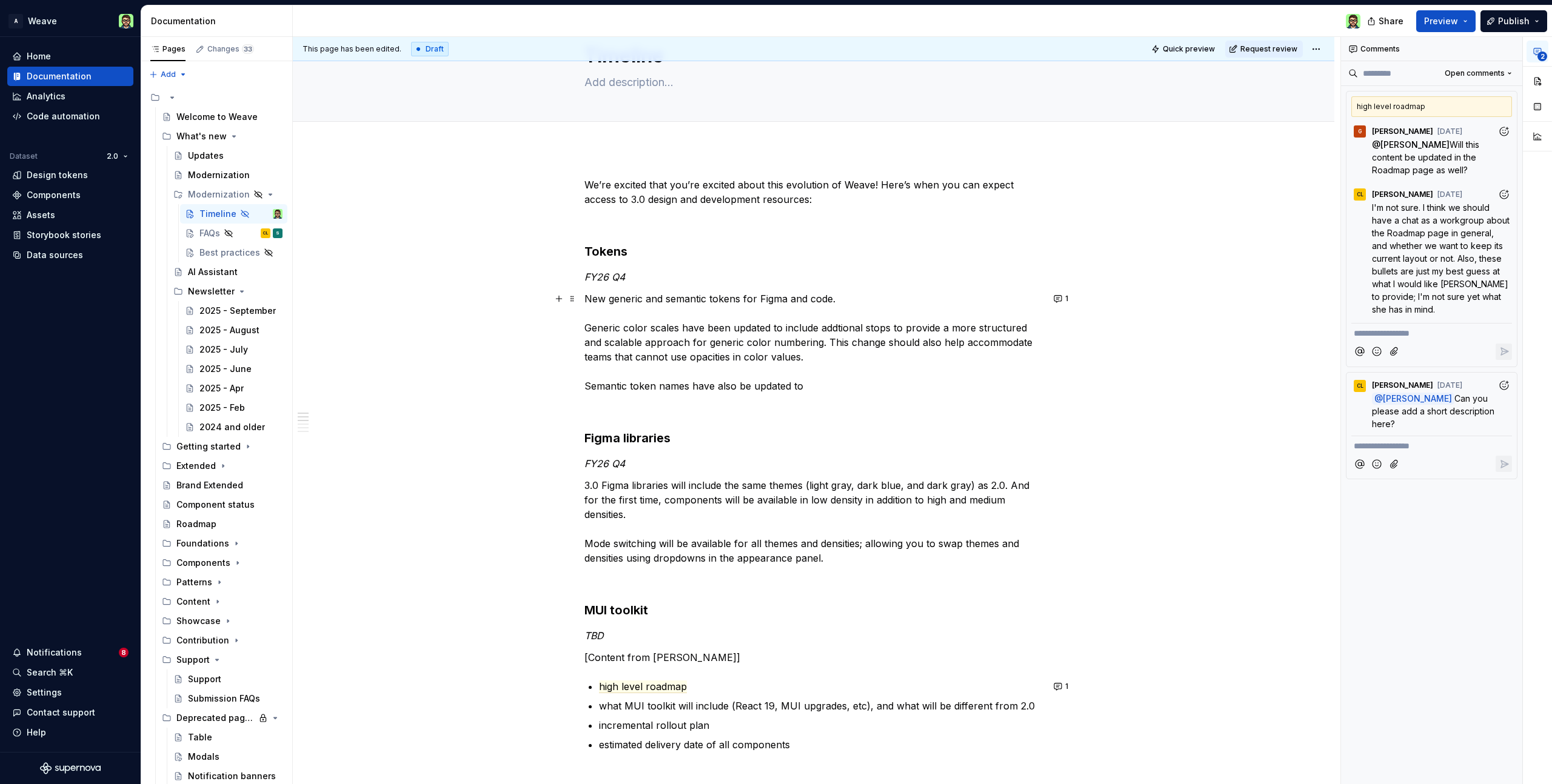
click at [806, 386] on p "New generic and semantic tokens for Figma and code. Generic color scales have b…" at bounding box center [813, 342] width 459 height 102
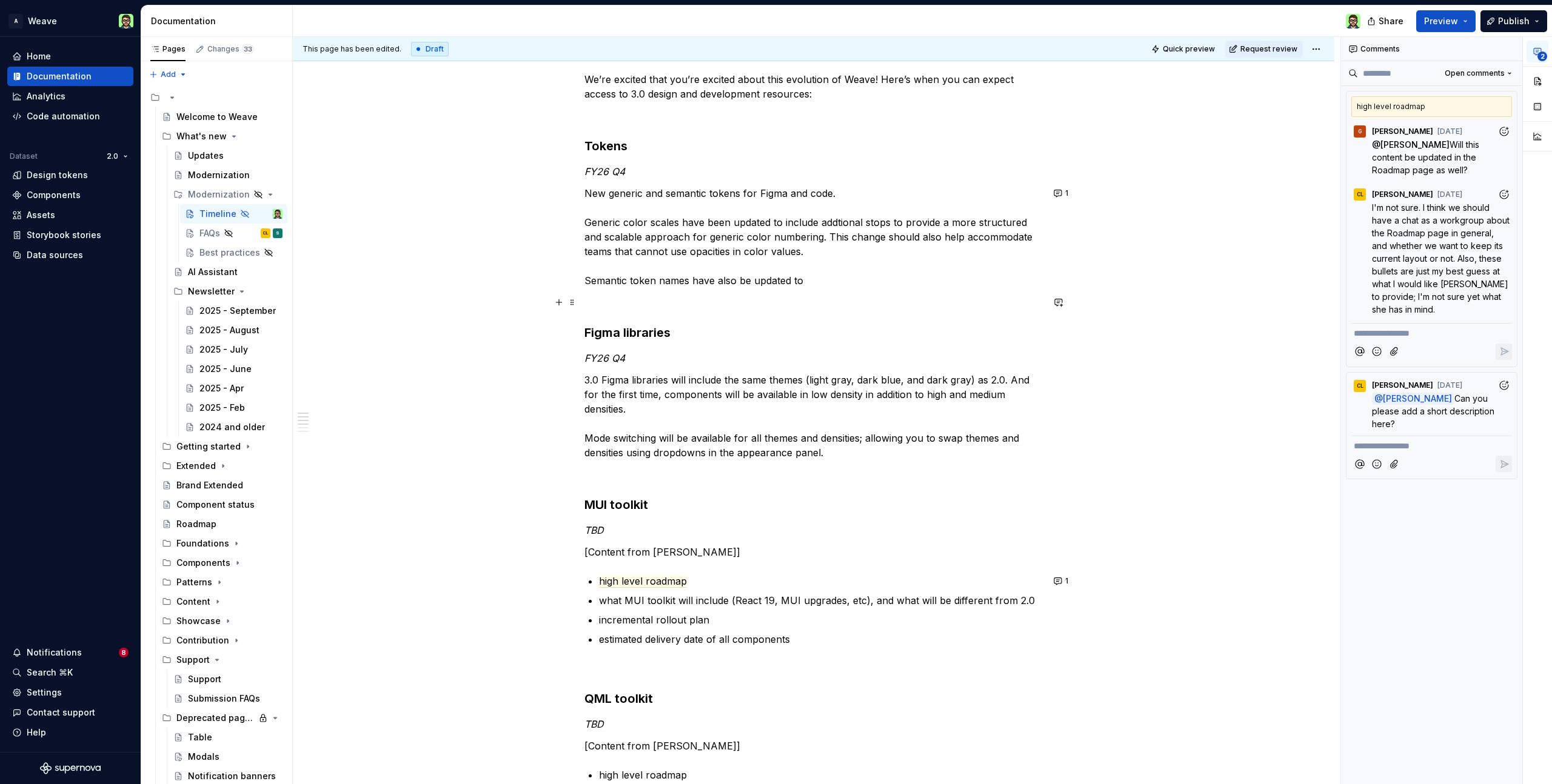
scroll to position [161, 0]
drag, startPoint x: 790, startPoint y: 285, endPoint x: 803, endPoint y: 283, distance: 13.2
click at [803, 285] on p "New generic and semantic tokens for Figma and code. Generic color scales have b…" at bounding box center [813, 240] width 459 height 102
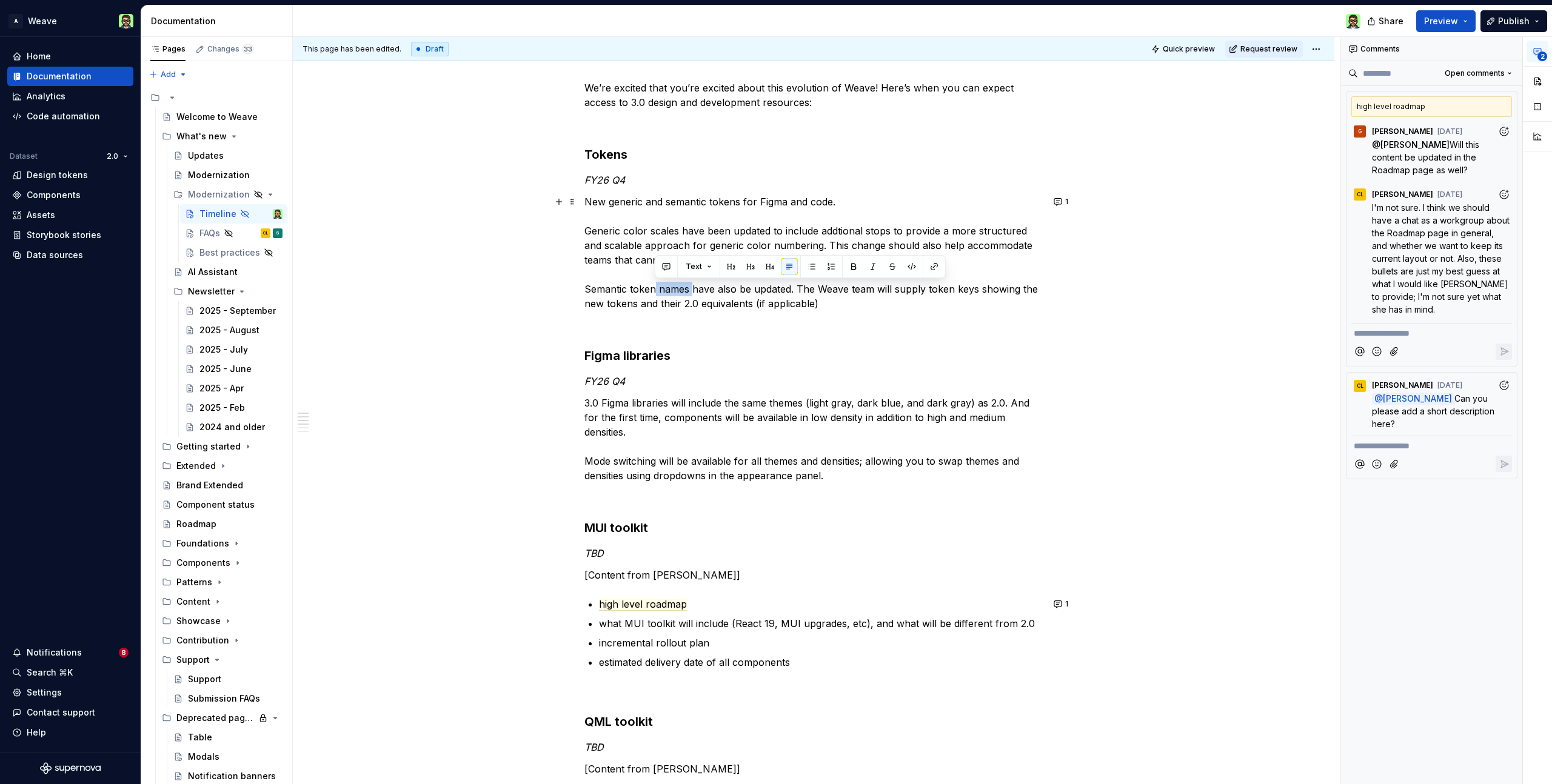
drag, startPoint x: 653, startPoint y: 291, endPoint x: 693, endPoint y: 288, distance: 40.1
click at [691, 291] on p "New generic and semantic tokens for Figma and code. Generic color scales have b…" at bounding box center [813, 252] width 459 height 116
click at [749, 274] on p "New generic and semantic tokens for Figma and code. Generic color scales have b…" at bounding box center [813, 252] width 459 height 116
drag, startPoint x: 656, startPoint y: 291, endPoint x: 789, endPoint y: 287, distance: 133.1
click at [790, 289] on p "New generic and semantic tokens for Figma and code. Generic color scales have b…" at bounding box center [813, 252] width 459 height 116
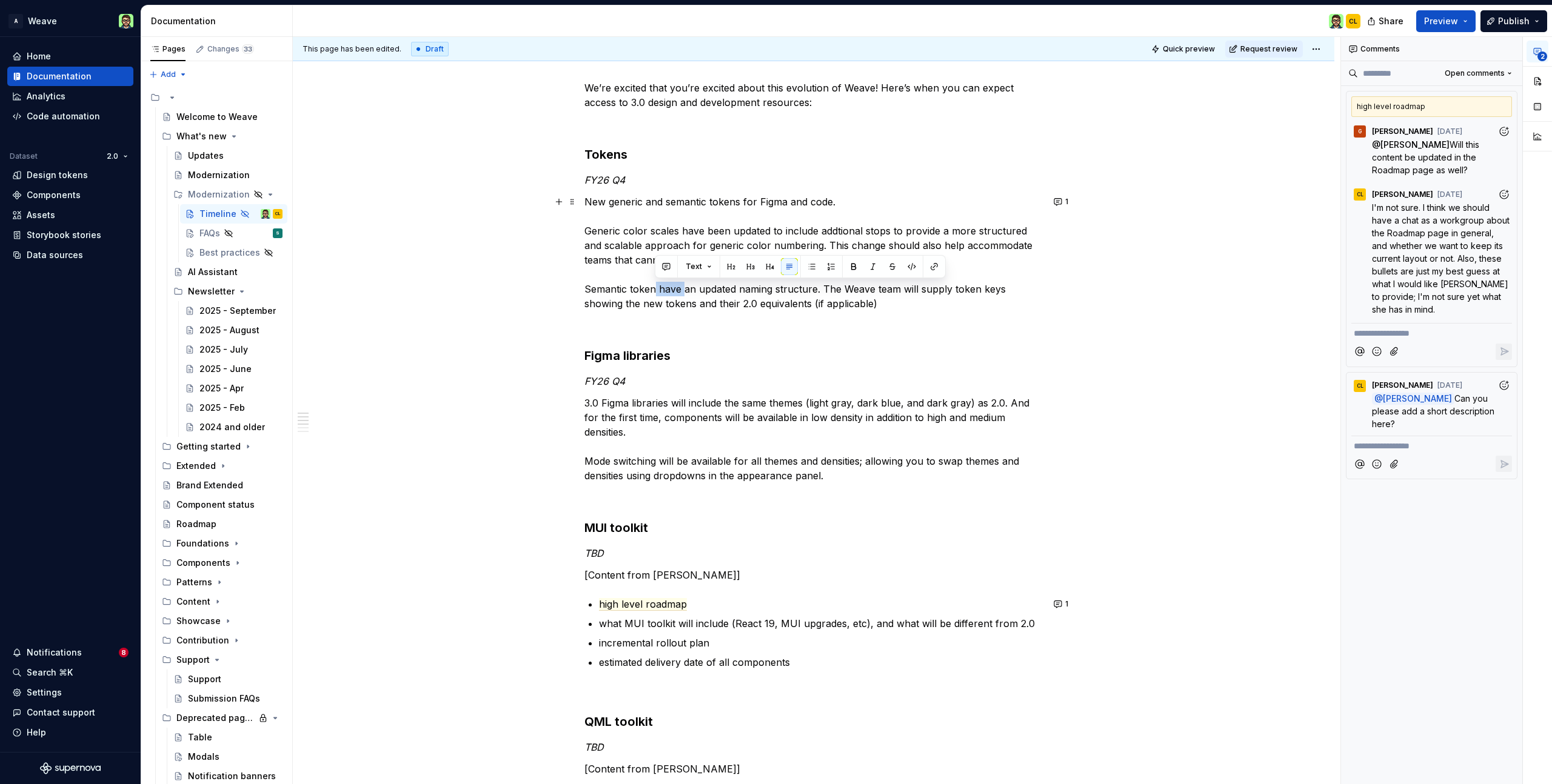
drag, startPoint x: 656, startPoint y: 289, endPoint x: 673, endPoint y: 291, distance: 17.1
click at [681, 292] on p "New generic and semantic tokens for Figma and code. Generic color scales have b…" at bounding box center [813, 252] width 459 height 116
click at [655, 291] on p "New generic and semantic tokens for Figma and code. Generic color scales have b…" at bounding box center [813, 252] width 459 height 116
click at [819, 288] on p "New generic and semantic tokens for Figma and code. Generic color scales have b…" at bounding box center [813, 252] width 459 height 116
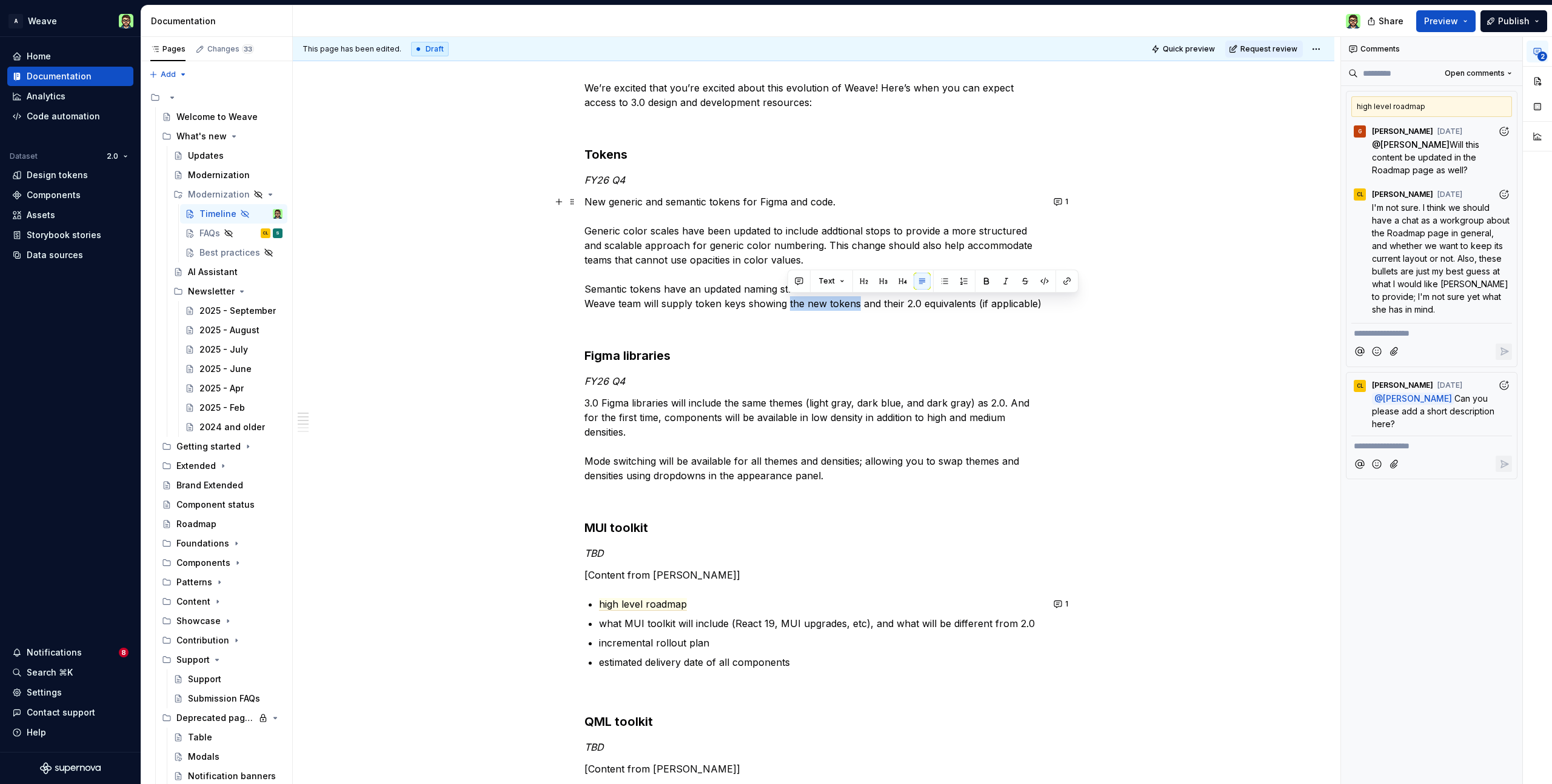
drag, startPoint x: 788, startPoint y: 305, endPoint x: 856, endPoint y: 305, distance: 68.0
click at [858, 305] on p "New generic and semantic tokens for Figma and code. Generic color scales have b…" at bounding box center [813, 252] width 459 height 116
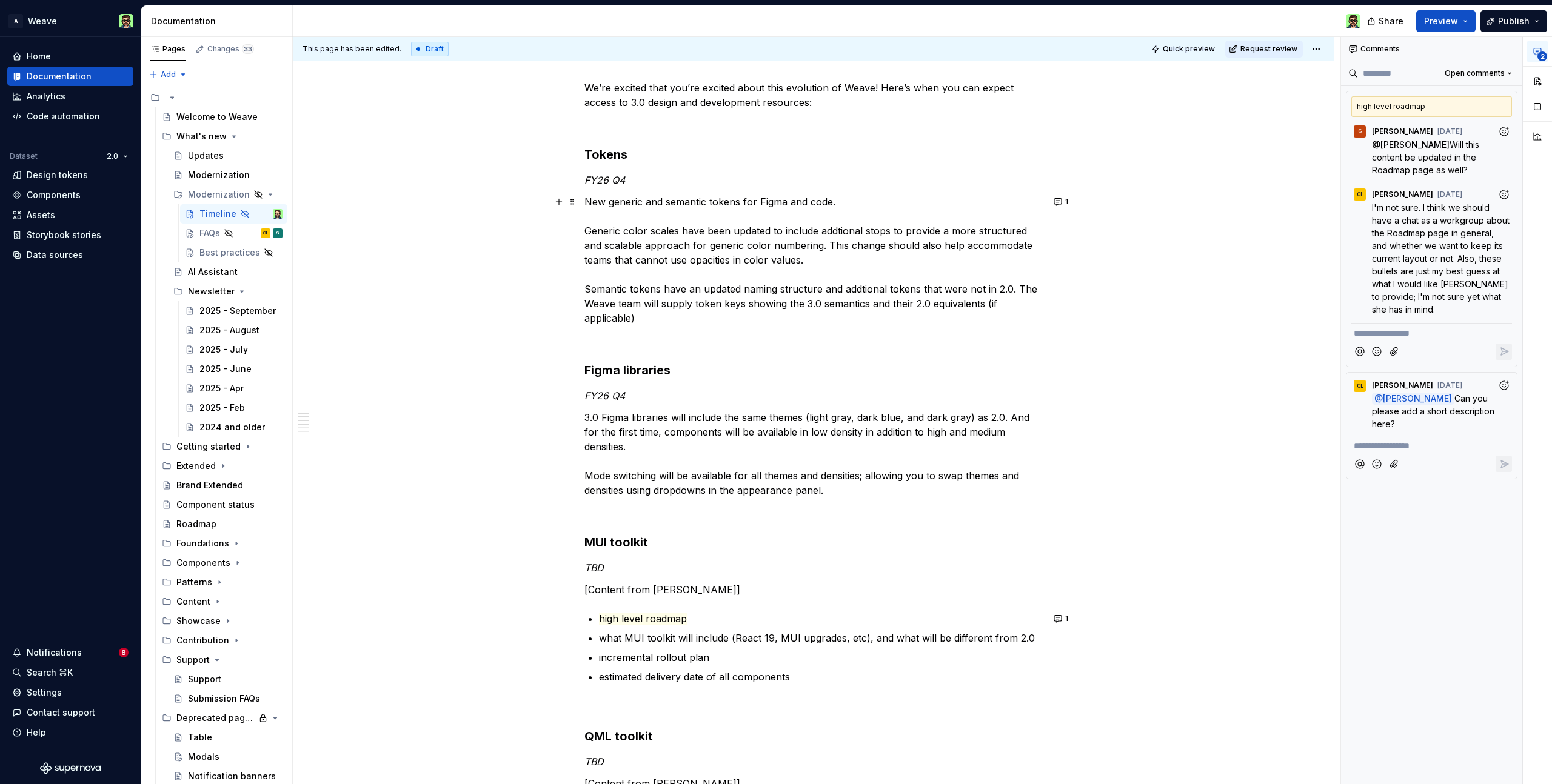
click at [1014, 287] on p "New generic and semantic tokens for Figma and code. Generic color scales have b…" at bounding box center [813, 260] width 459 height 131
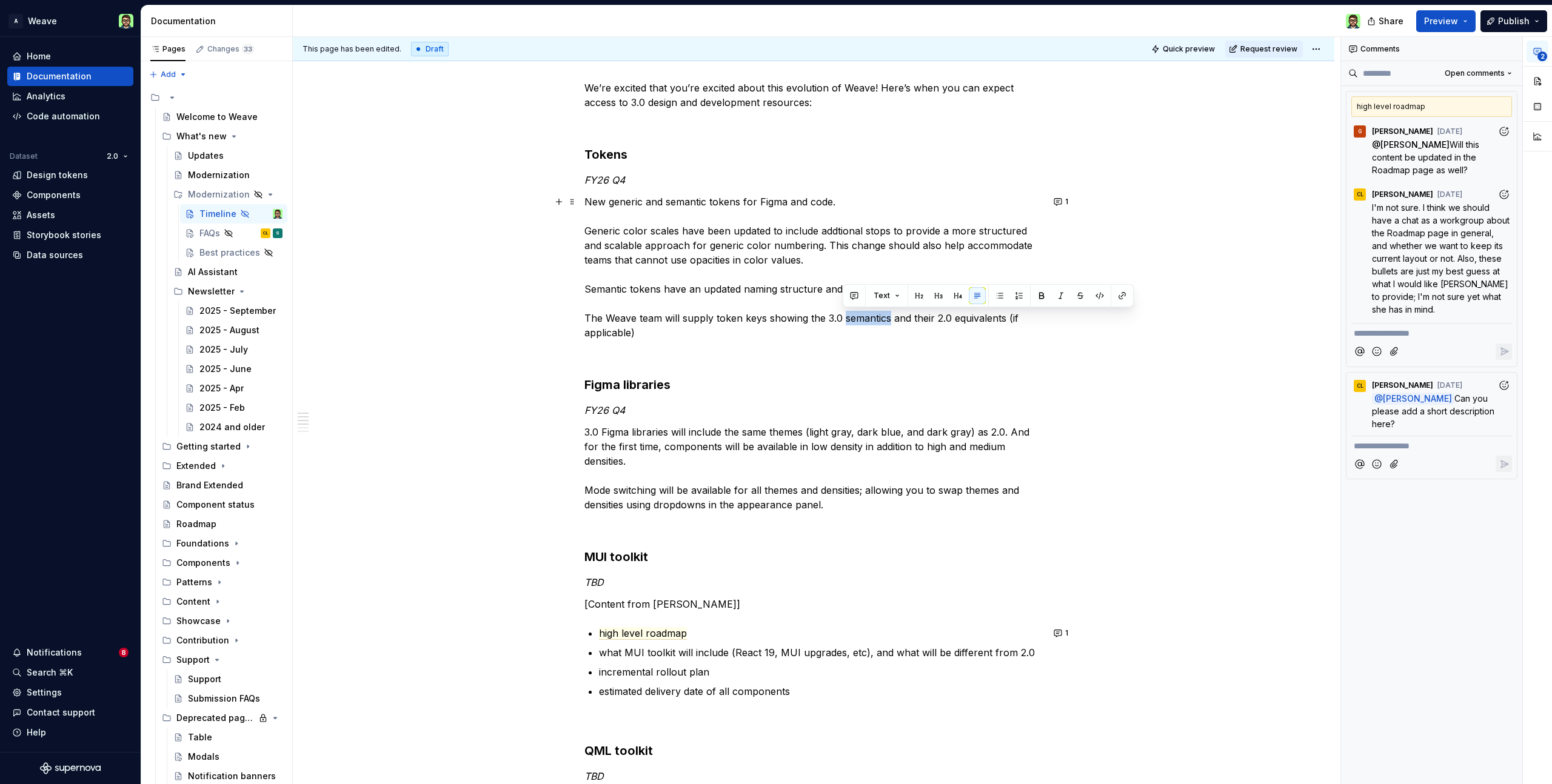
drag, startPoint x: 843, startPoint y: 320, endPoint x: 886, endPoint y: 316, distance: 43.2
click at [889, 319] on p "New generic and semantic tokens for Figma and code. Generic color scales have b…" at bounding box center [813, 267] width 459 height 146
click at [995, 316] on p "New generic and semantic tokens for Figma and code. Generic color scales have b…" at bounding box center [813, 267] width 459 height 146
drag, startPoint x: 643, startPoint y: 331, endPoint x: 645, endPoint y: 325, distance: 6.3
click at [644, 329] on p "New generic and semantic tokens for Figma and code. Generic color scales have b…" at bounding box center [813, 267] width 459 height 146
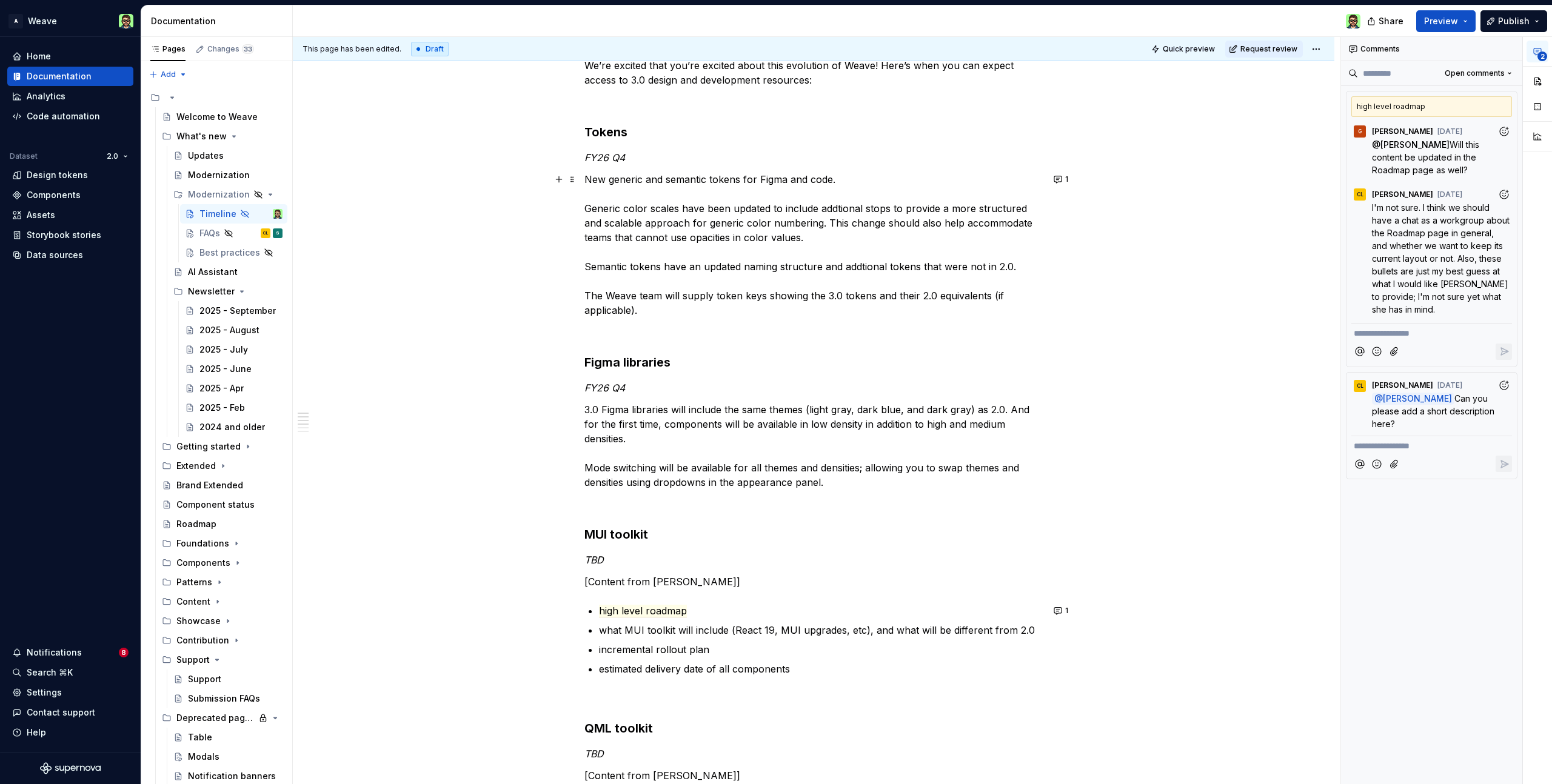
scroll to position [182, 0]
click at [983, 264] on p "New generic and semantic tokens for Figma and code. Generic color scales have b…" at bounding box center [813, 241] width 459 height 146
click at [1011, 261] on p "New generic and semantic tokens for Figma and code. Generic color scales have b…" at bounding box center [813, 241] width 459 height 146
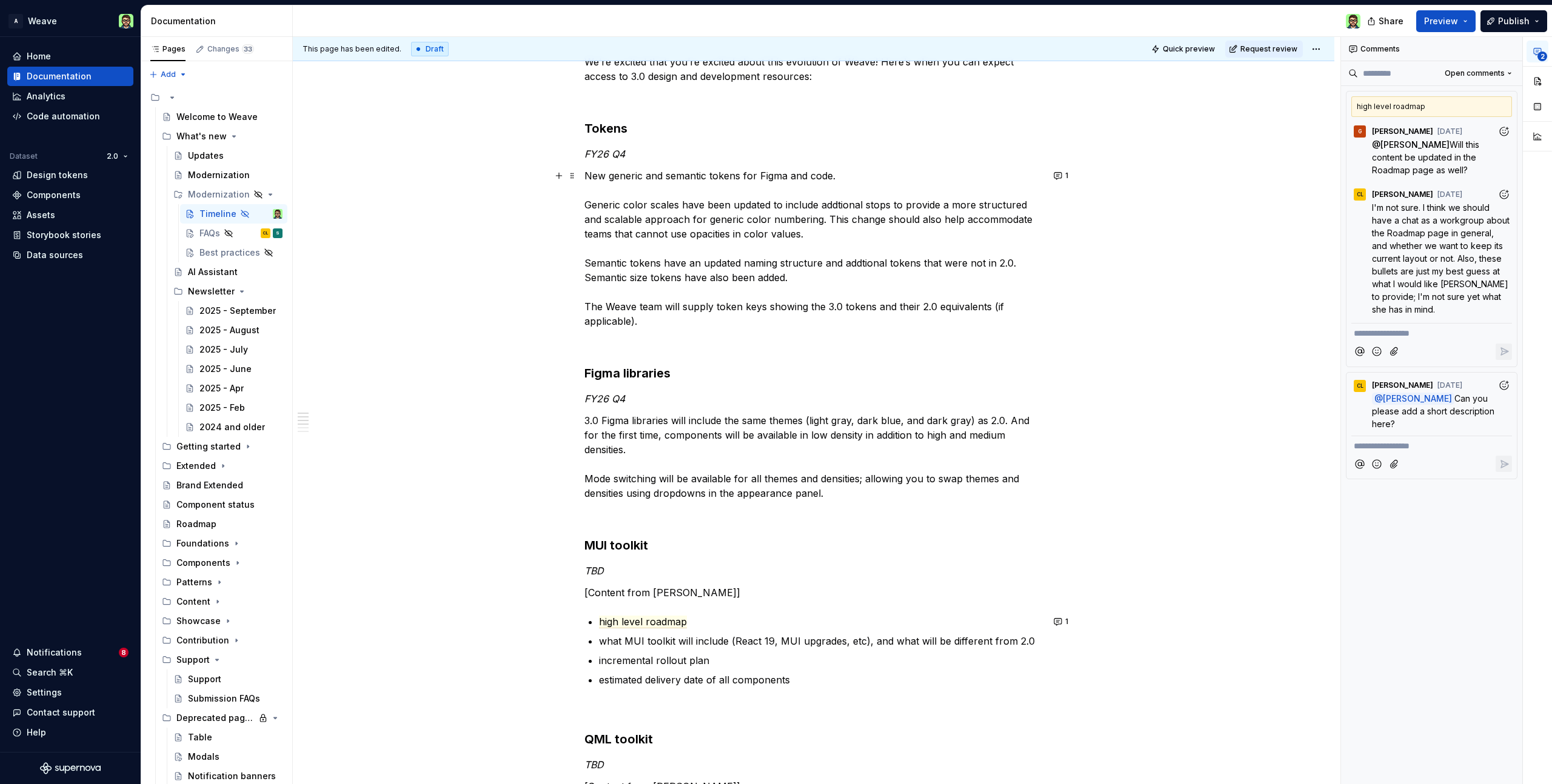
click at [742, 262] on p "New generic and semantic tokens for Figma and code. Generic color scales have b…" at bounding box center [813, 248] width 459 height 160
drag, startPoint x: 741, startPoint y: 265, endPoint x: 777, endPoint y: 264, distance: 36.0
click at [777, 263] on p "New generic and semantic tokens for Figma and code. Generic color scales have b…" at bounding box center [813, 248] width 459 height 160
click at [707, 244] on p "New generic and semantic tokens for Figma and code. Generic color scales have b…" at bounding box center [813, 248] width 459 height 160
click at [703, 248] on p "New generic and semantic tokens for Figma and code. Generic color scales have b…" at bounding box center [813, 248] width 459 height 160
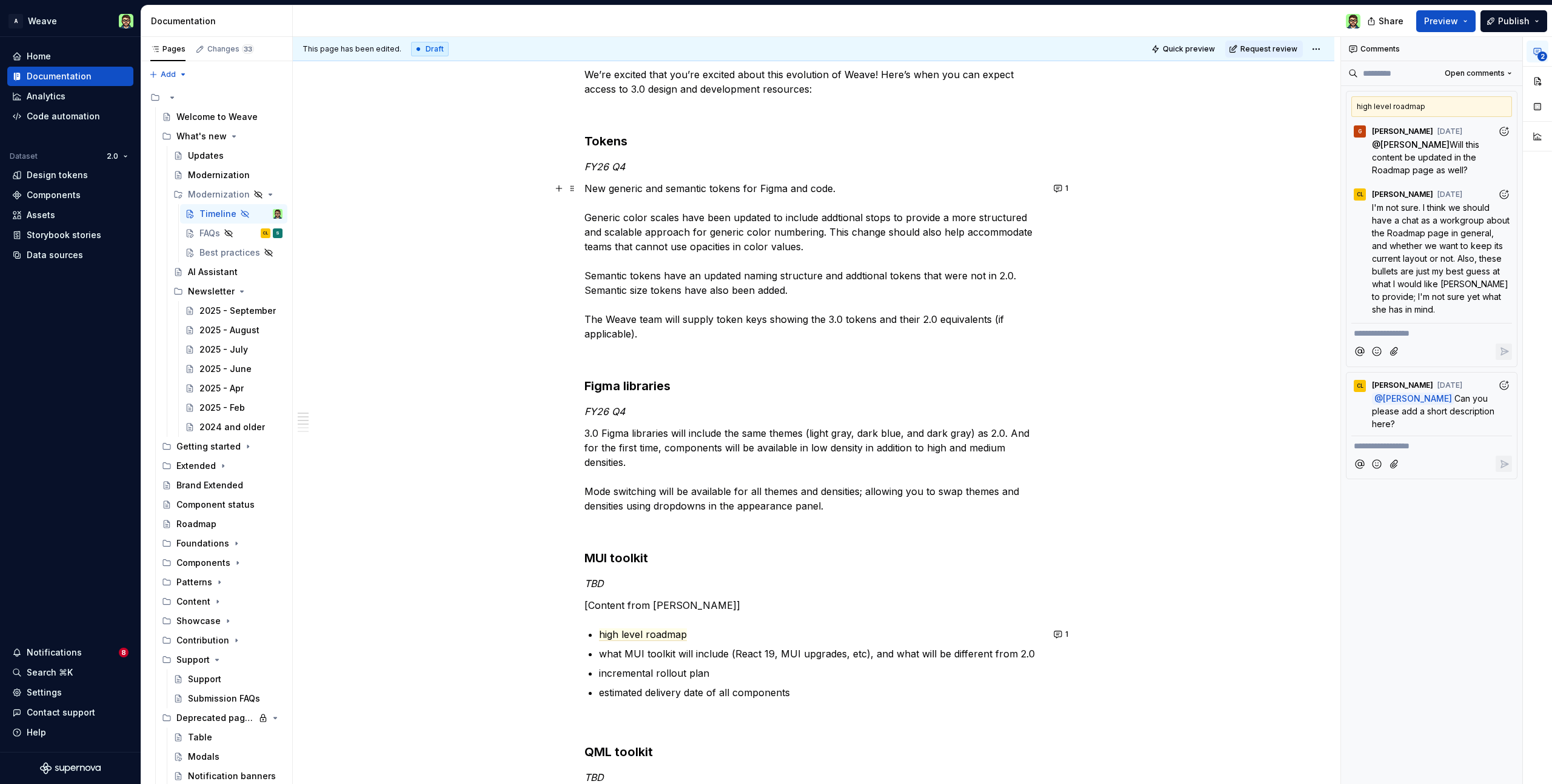
scroll to position [170, 0]
click at [1193, 283] on div "This page has been edited. Draft Quick preview Request review Hidden page Timel…" at bounding box center [817, 410] width 1048 height 748
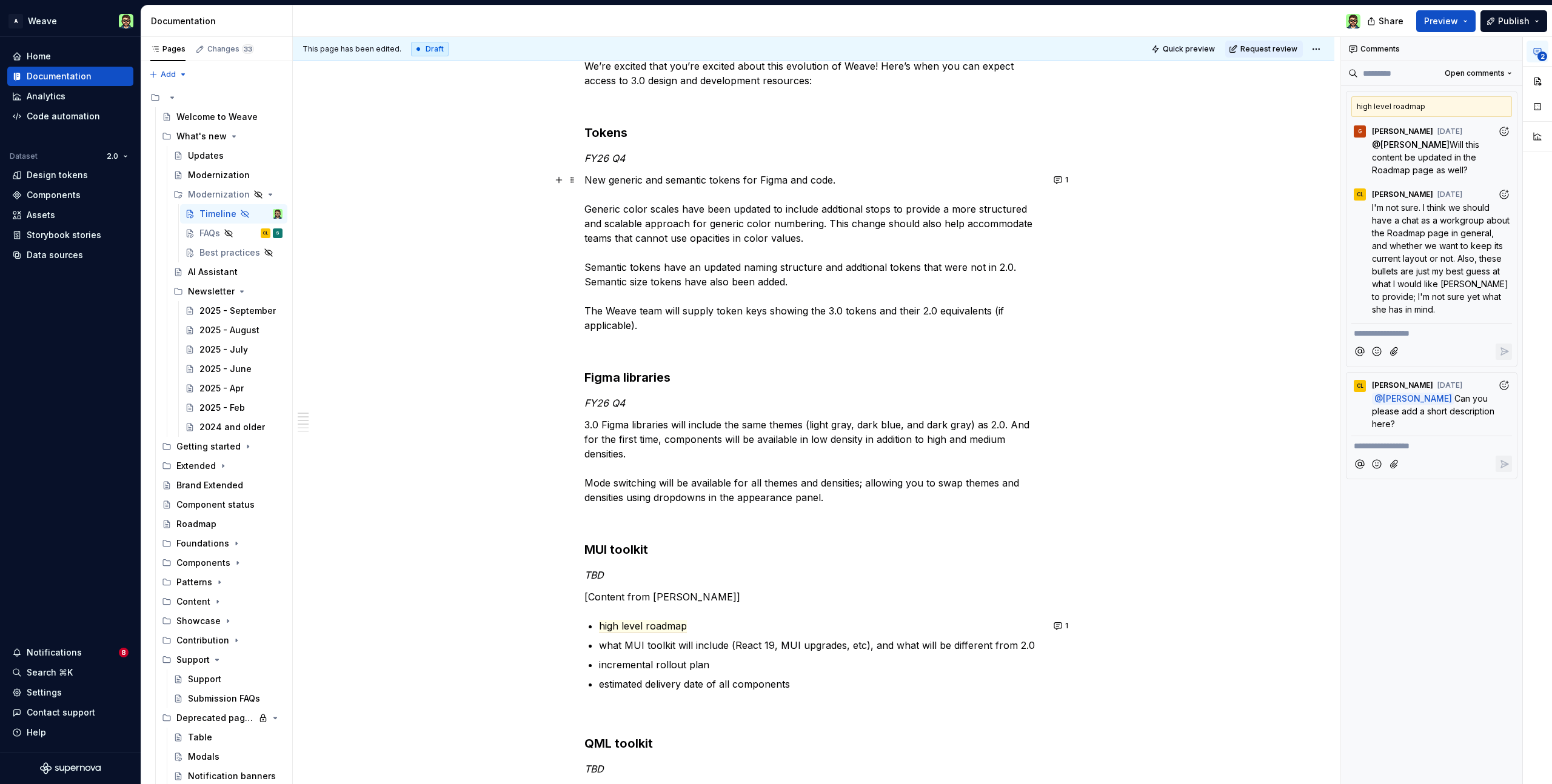
scroll to position [177, 0]
click at [836, 104] on p at bounding box center [813, 103] width 459 height 15
click at [1285, 230] on div "We’re excited that you’re excited about this evolution of Weave! Here’s when yo…" at bounding box center [813, 749] width 1042 height 1438
type textarea "*"
